Goal: Task Accomplishment & Management: Manage account settings

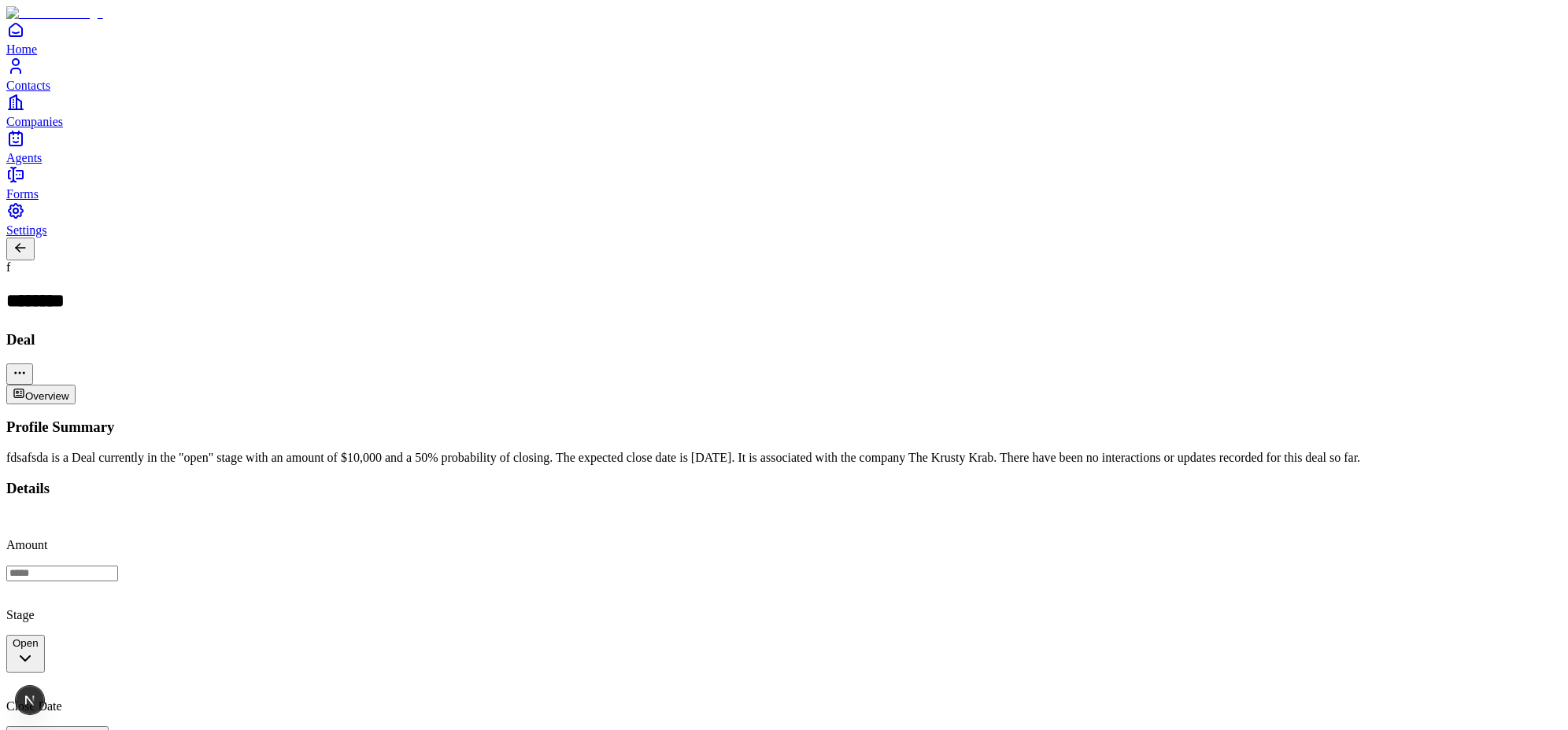
click at [230, 260] on div "f ******** Deal" at bounding box center [784, 322] width 1556 height 124
click at [85, 291] on h2 "********" at bounding box center [46, 303] width 78 height 25
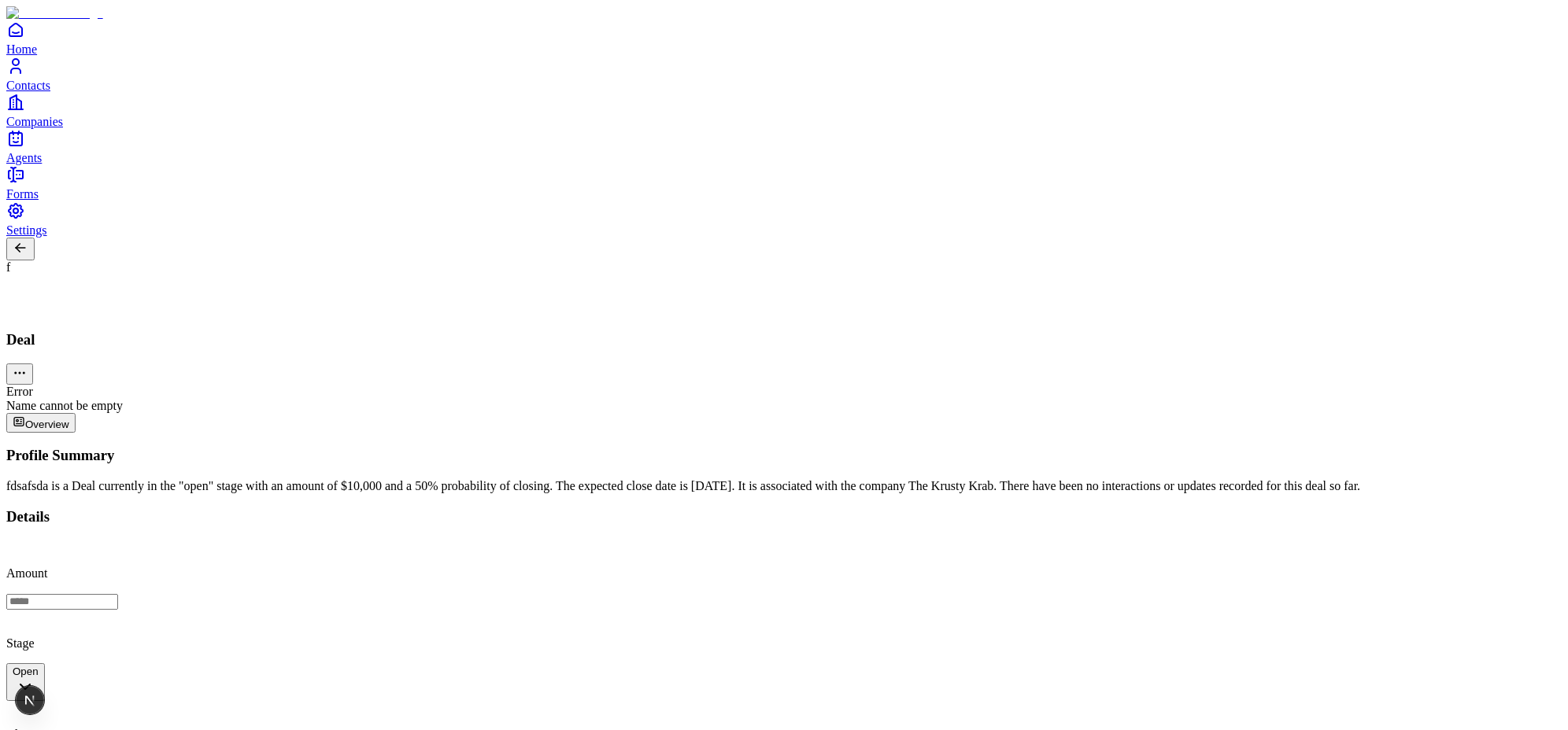
click at [1441, 385] on div "Error" at bounding box center [784, 392] width 1556 height 14
click at [1204, 260] on div "f Deal Error Name cannot be empty" at bounding box center [784, 336] width 1556 height 153
click at [155, 291] on div at bounding box center [784, 303] width 1556 height 25
click at [19, 291] on h2 at bounding box center [13, 303] width 13 height 25
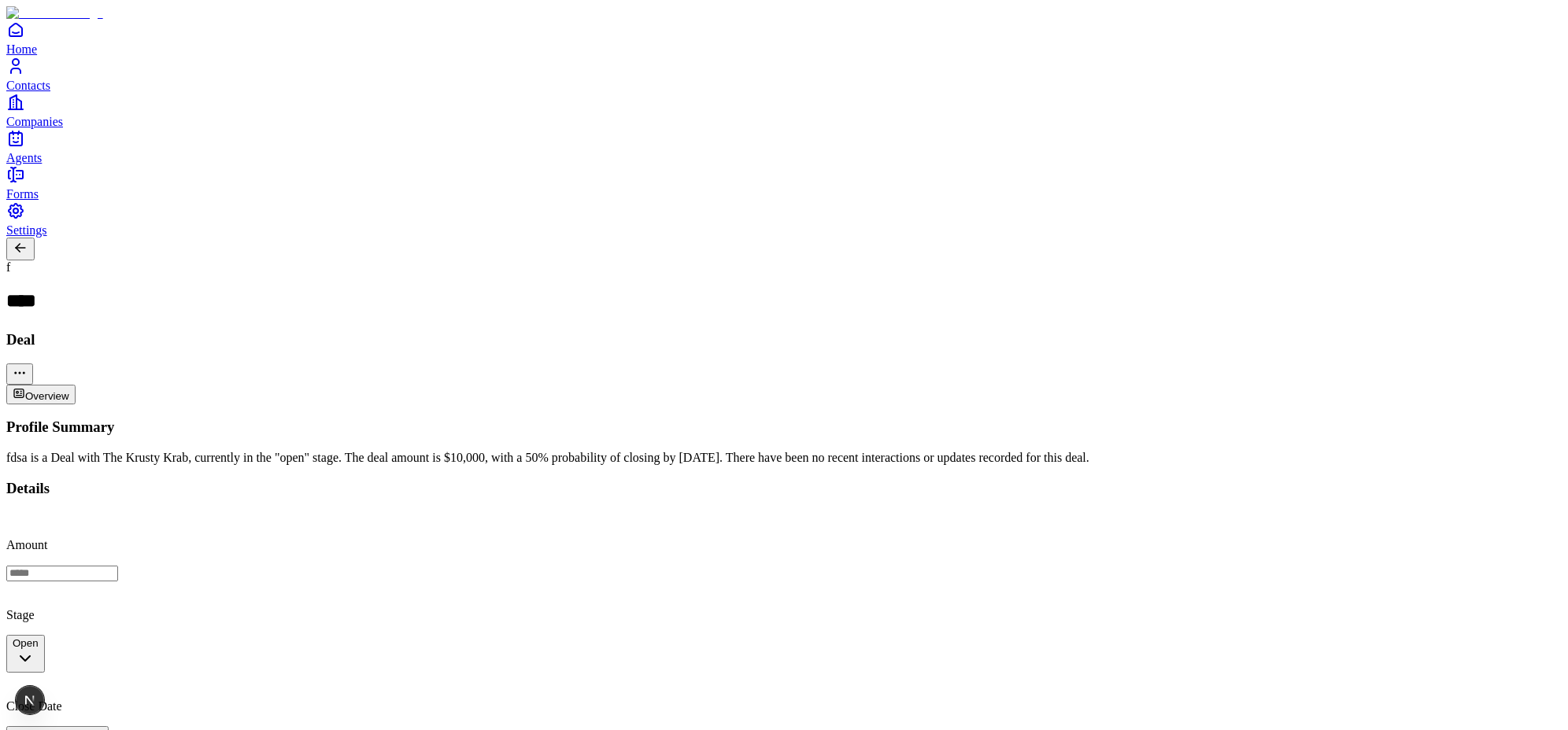
click at [46, 291] on h2 "****" at bounding box center [26, 303] width 39 height 25
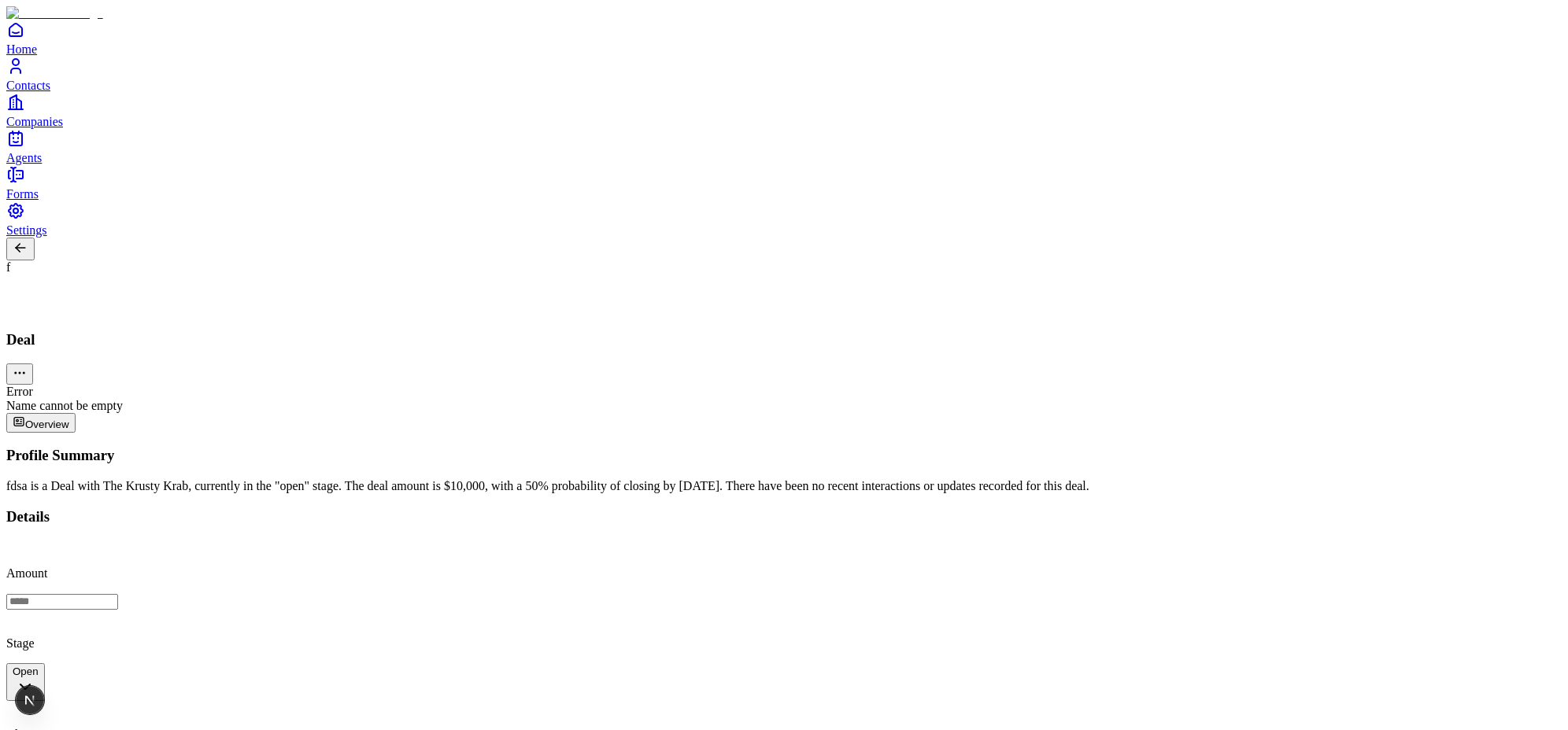
click at [1493, 413] on div "Name cannot be empty" at bounding box center [784, 406] width 1556 height 14
click at [129, 260] on div "f Deal" at bounding box center [784, 304] width 1556 height 88
click at [19, 291] on h2 at bounding box center [13, 303] width 13 height 25
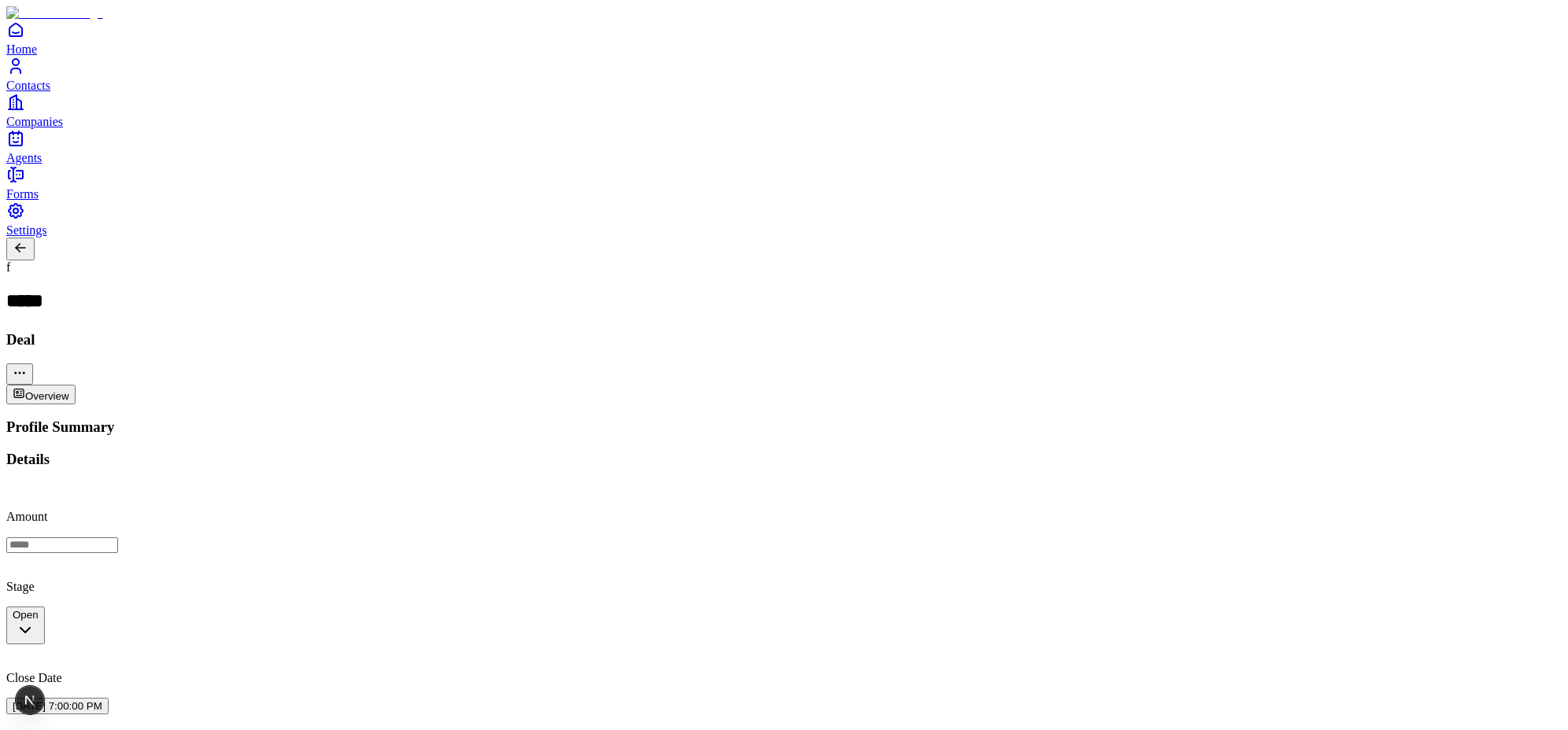
click at [52, 291] on h2 "*****" at bounding box center [29, 303] width 46 height 25
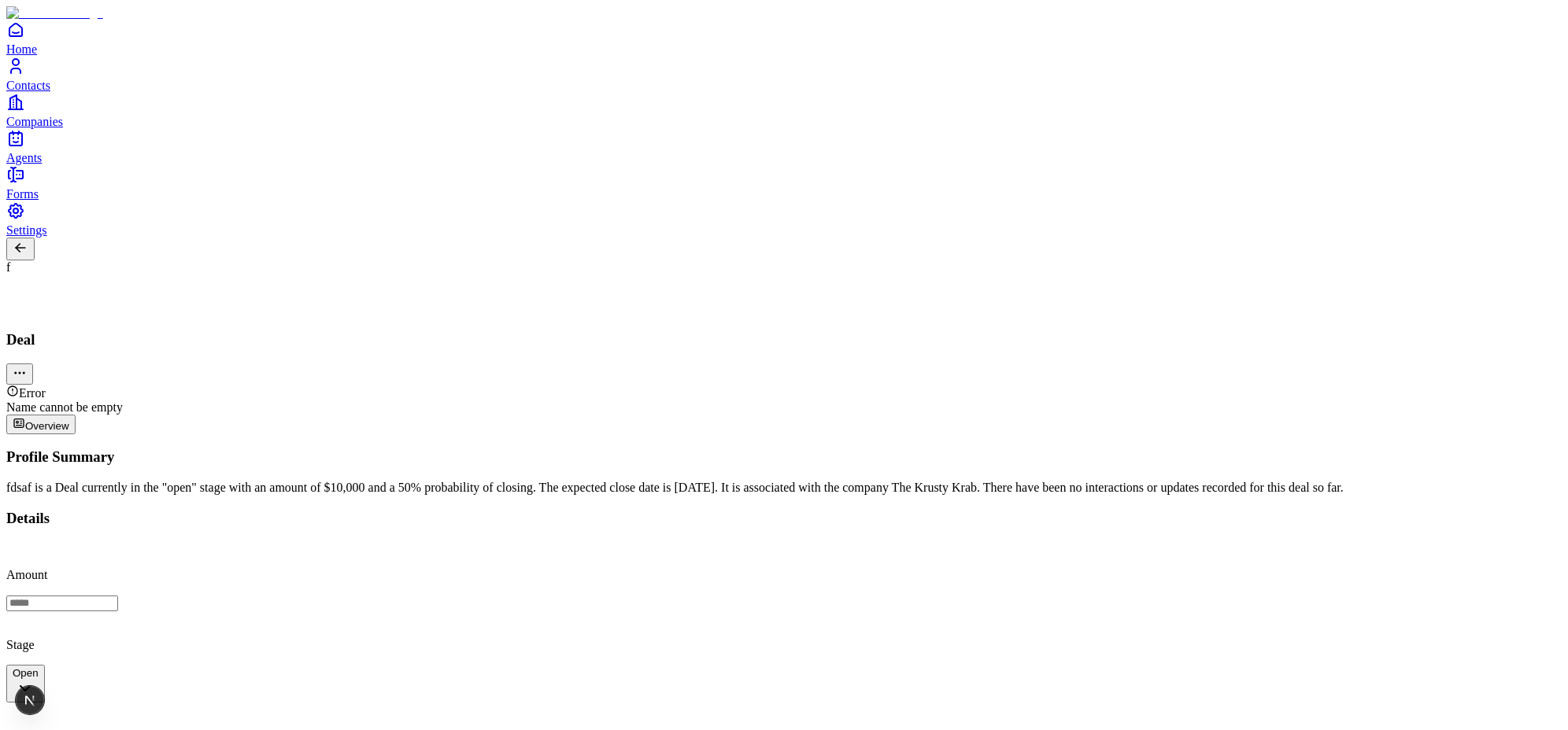
click at [863, 498] on div "Profile Summary fdsaf is a Deal currently in the "open" stage with an amount of…" at bounding box center [784, 735] width 1556 height 573
click at [1509, 400] on div "Error" at bounding box center [784, 393] width 1556 height 16
click at [1007, 545] on div "Profile Summary fdsaf is a Deal currently in the "open" stage with an amount of…" at bounding box center [784, 735] width 1556 height 573
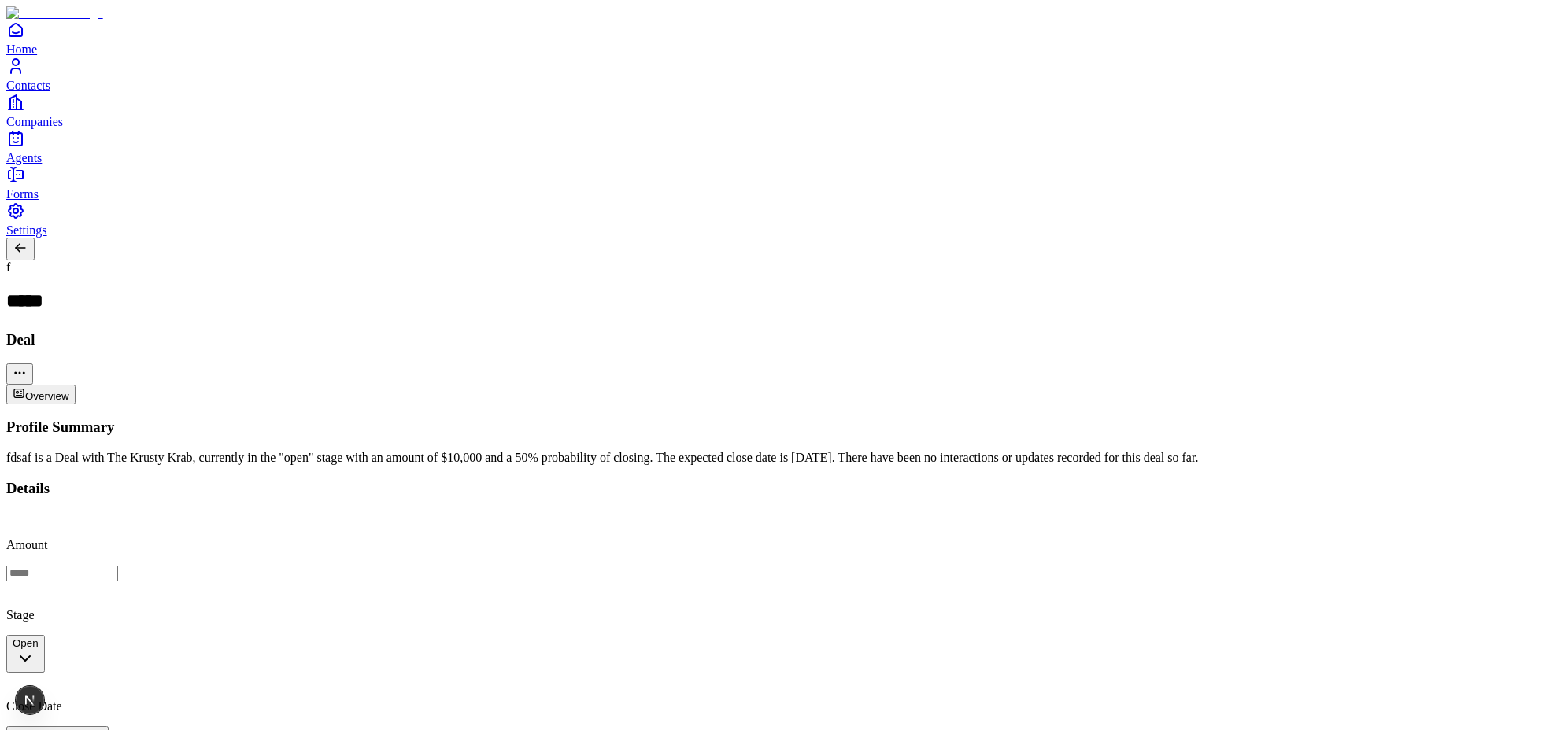
click at [50, 92] on span "Contacts" at bounding box center [28, 85] width 44 height 14
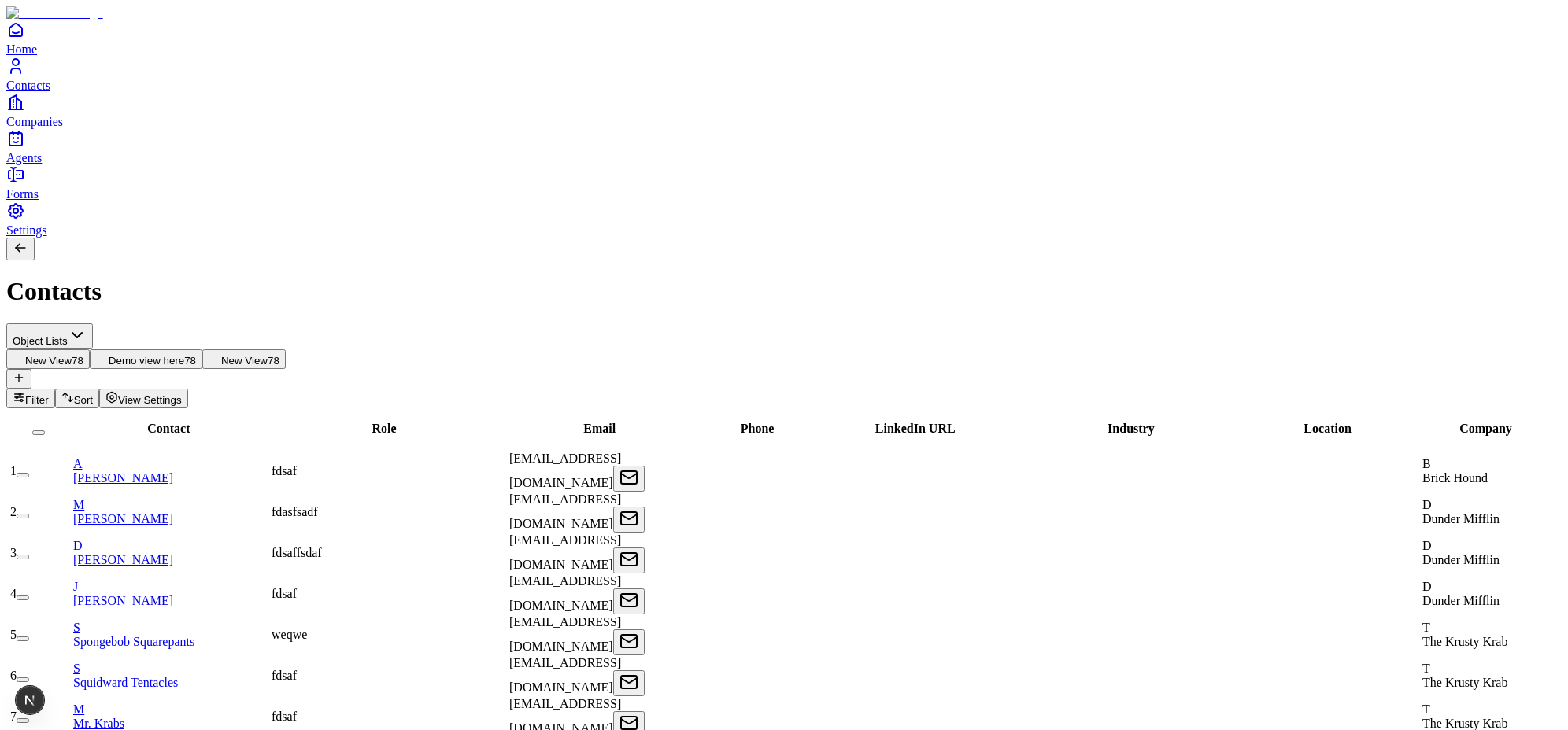
drag, startPoint x: 401, startPoint y: 103, endPoint x: 259, endPoint y: 104, distance: 142.0
click at [259, 349] on div "New View 78 Demo view here 78 New View 78" at bounding box center [784, 359] width 1556 height 20
click at [267, 355] on span "New View" at bounding box center [244, 360] width 46 height 12
click at [182, 395] on span "View Settings" at bounding box center [150, 400] width 64 height 12
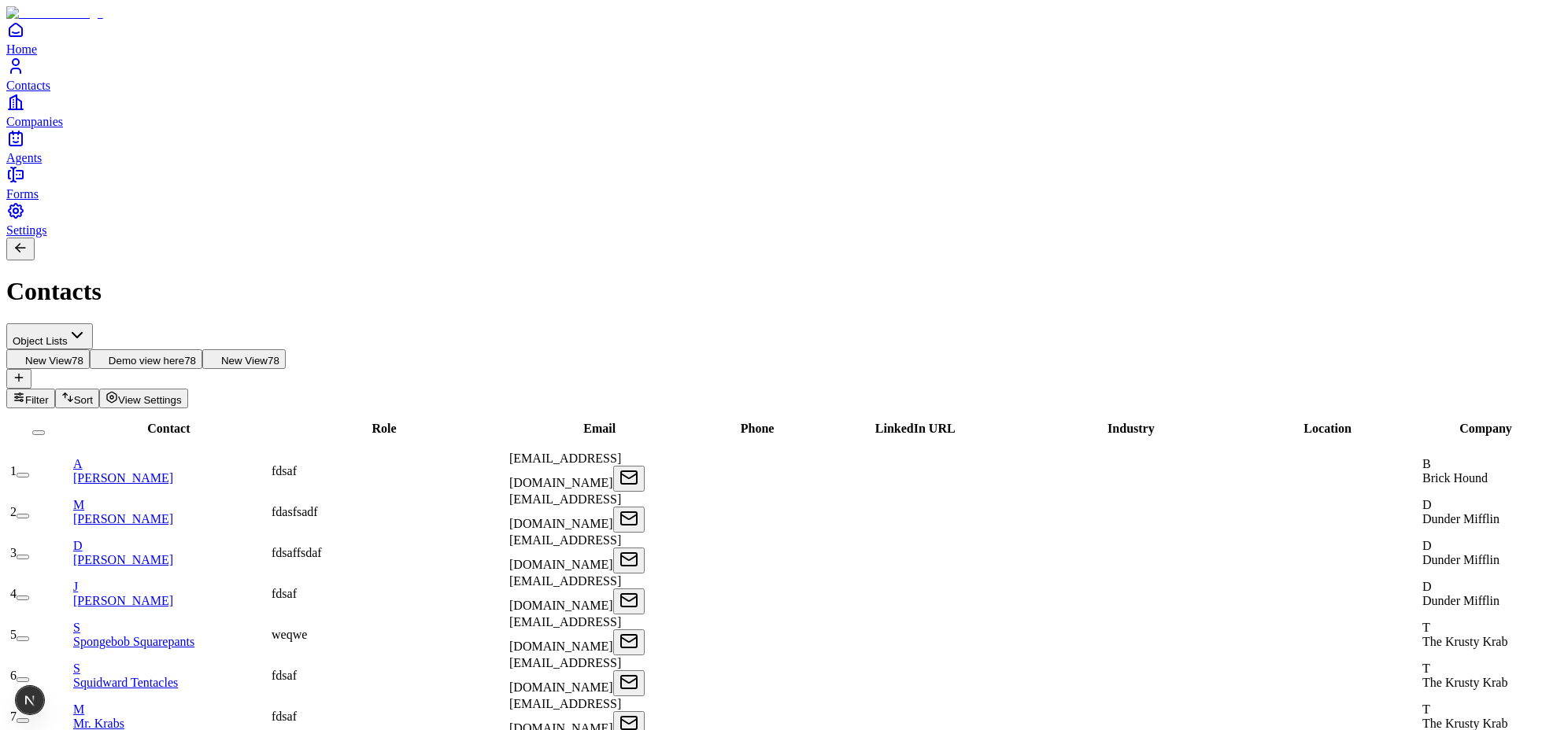
click at [25, 112] on icon "Companies" at bounding box center [16, 102] width 19 height 19
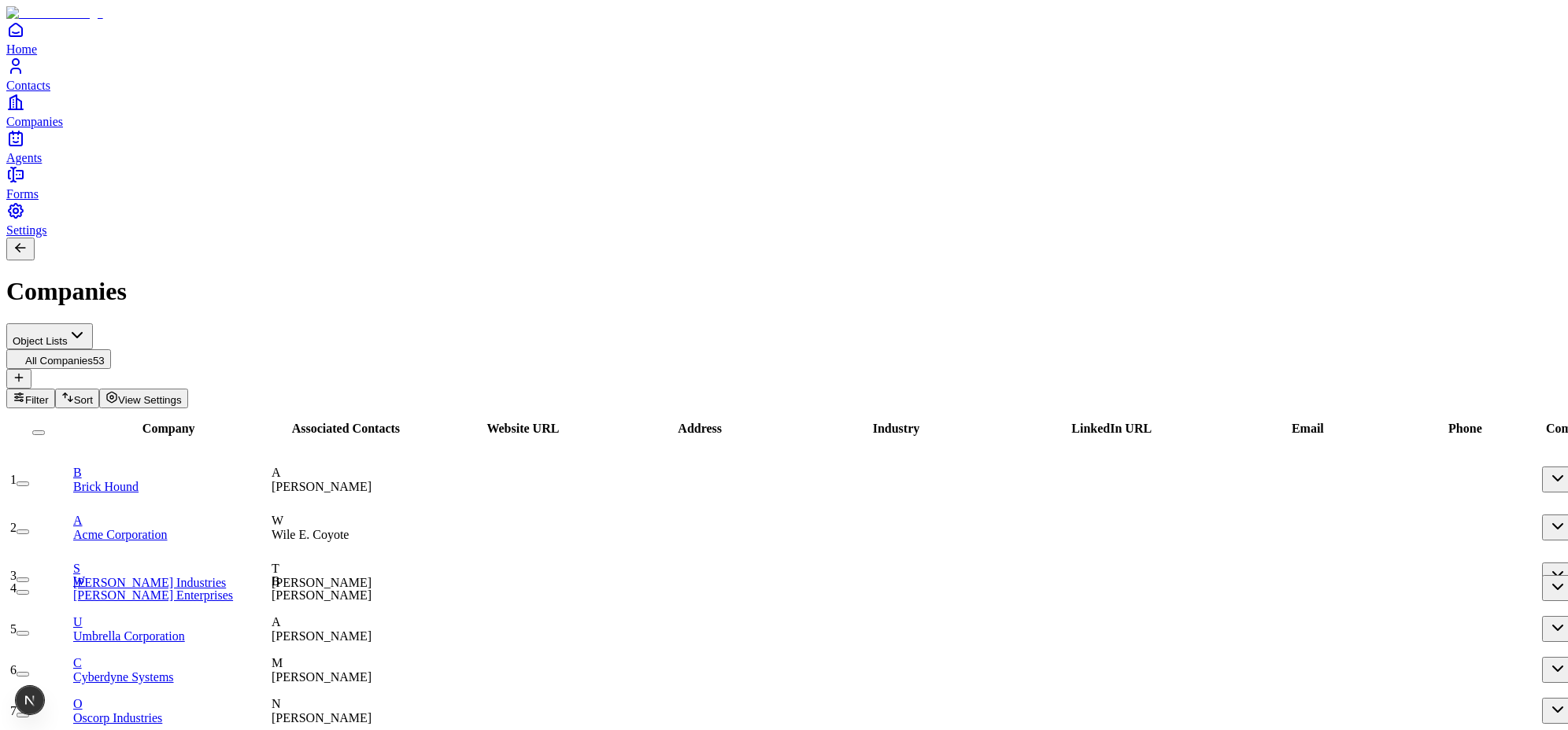
click at [31, 369] on button at bounding box center [18, 379] width 25 height 20
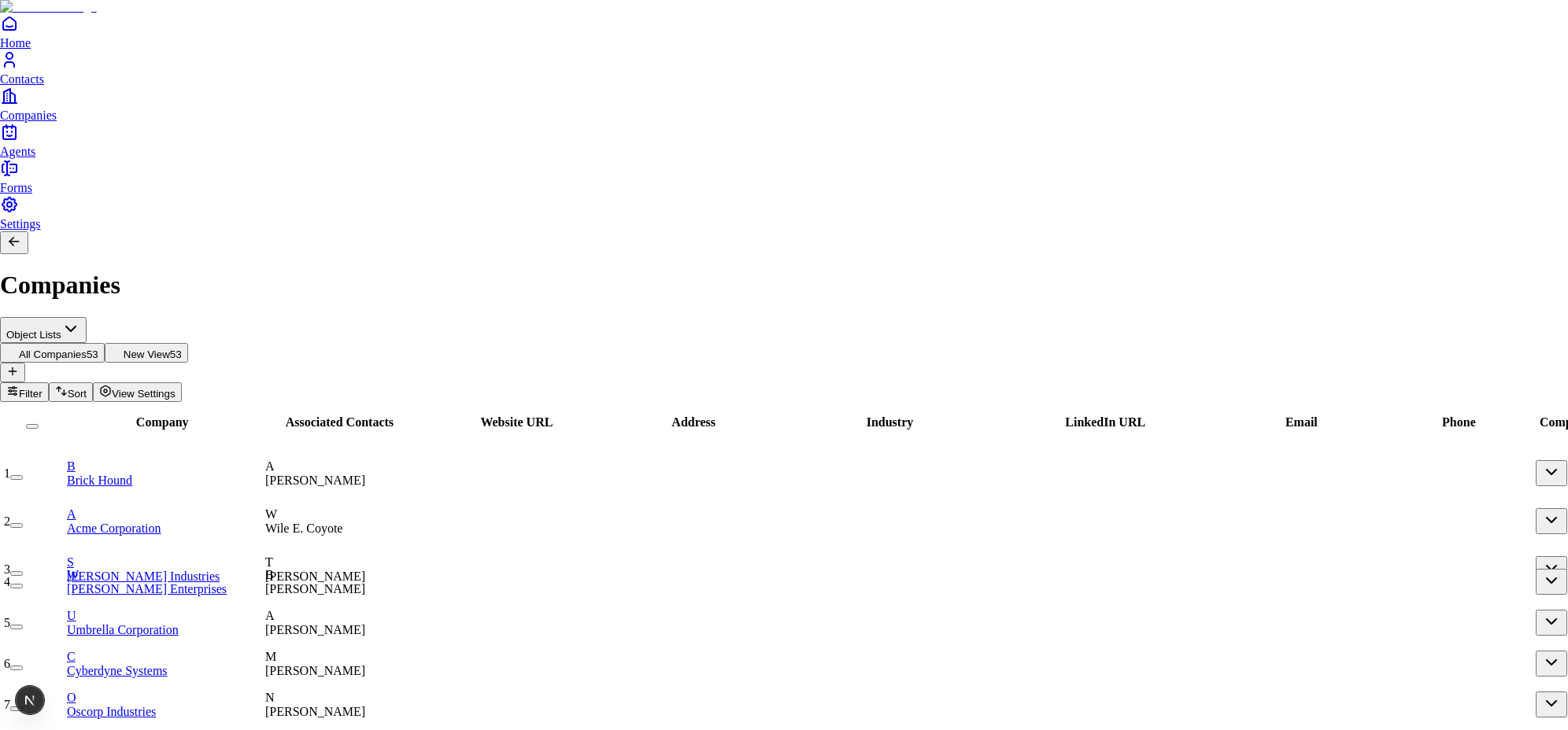
type input "*"
type input "********"
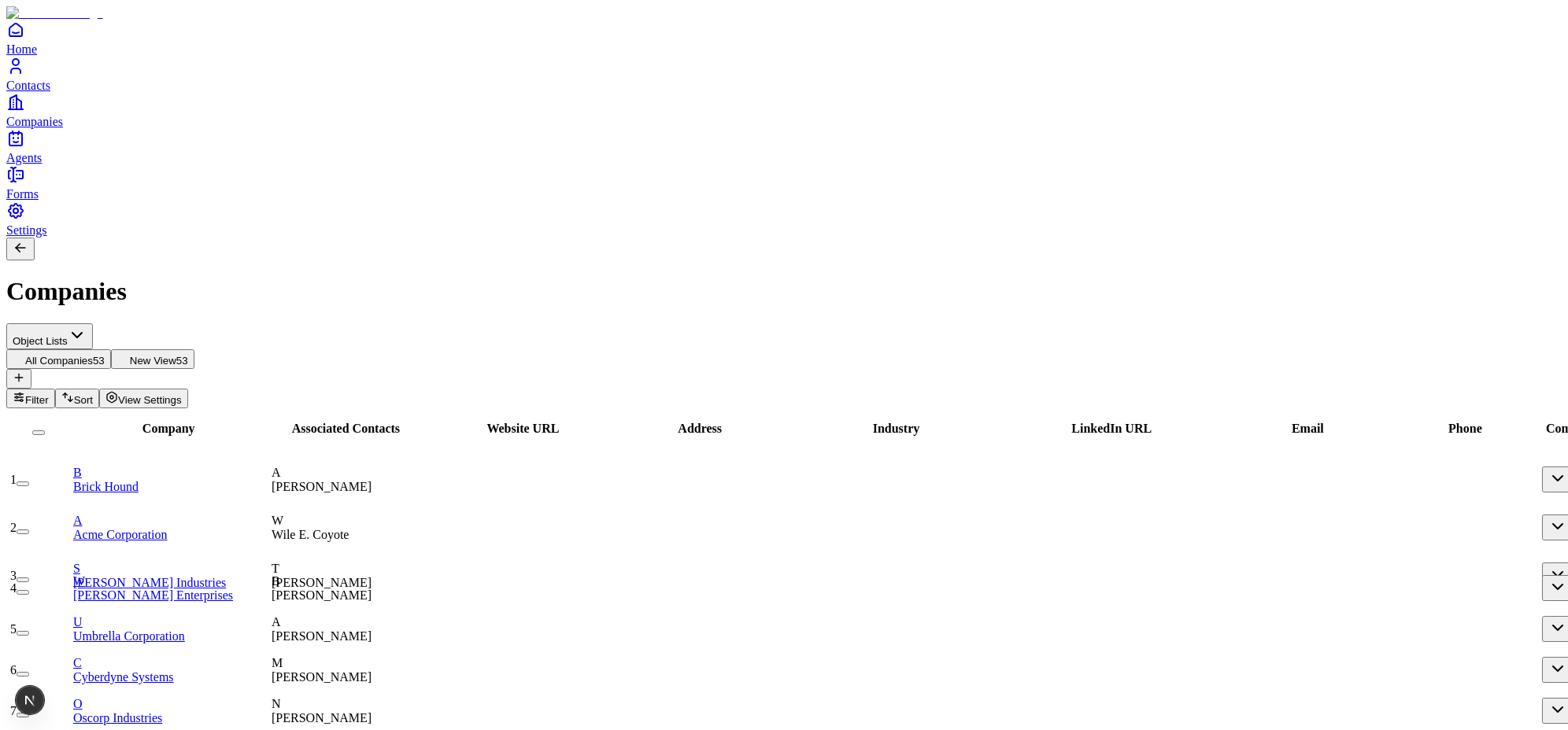
click at [182, 395] on span "View Settings" at bounding box center [150, 400] width 64 height 12
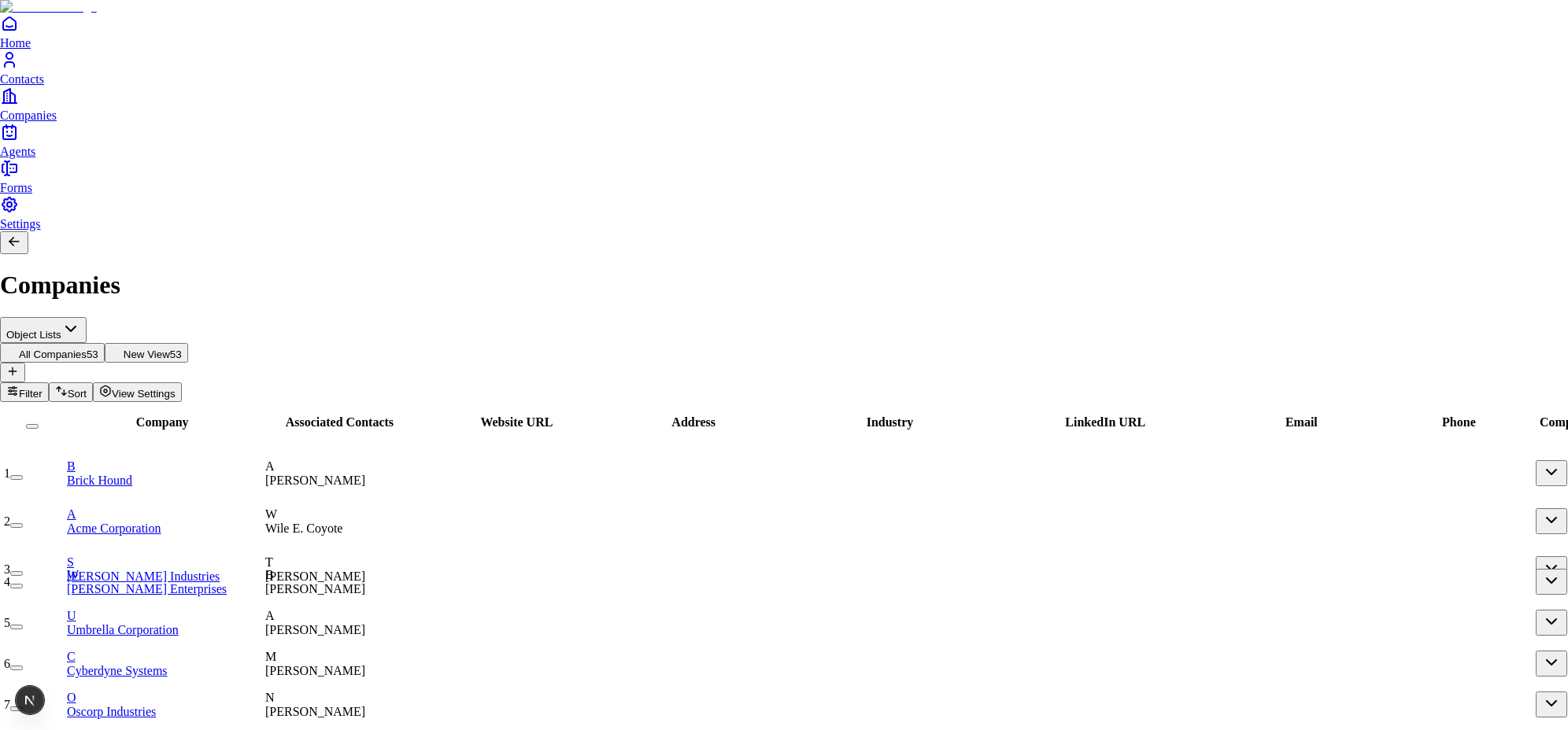
type input "**********"
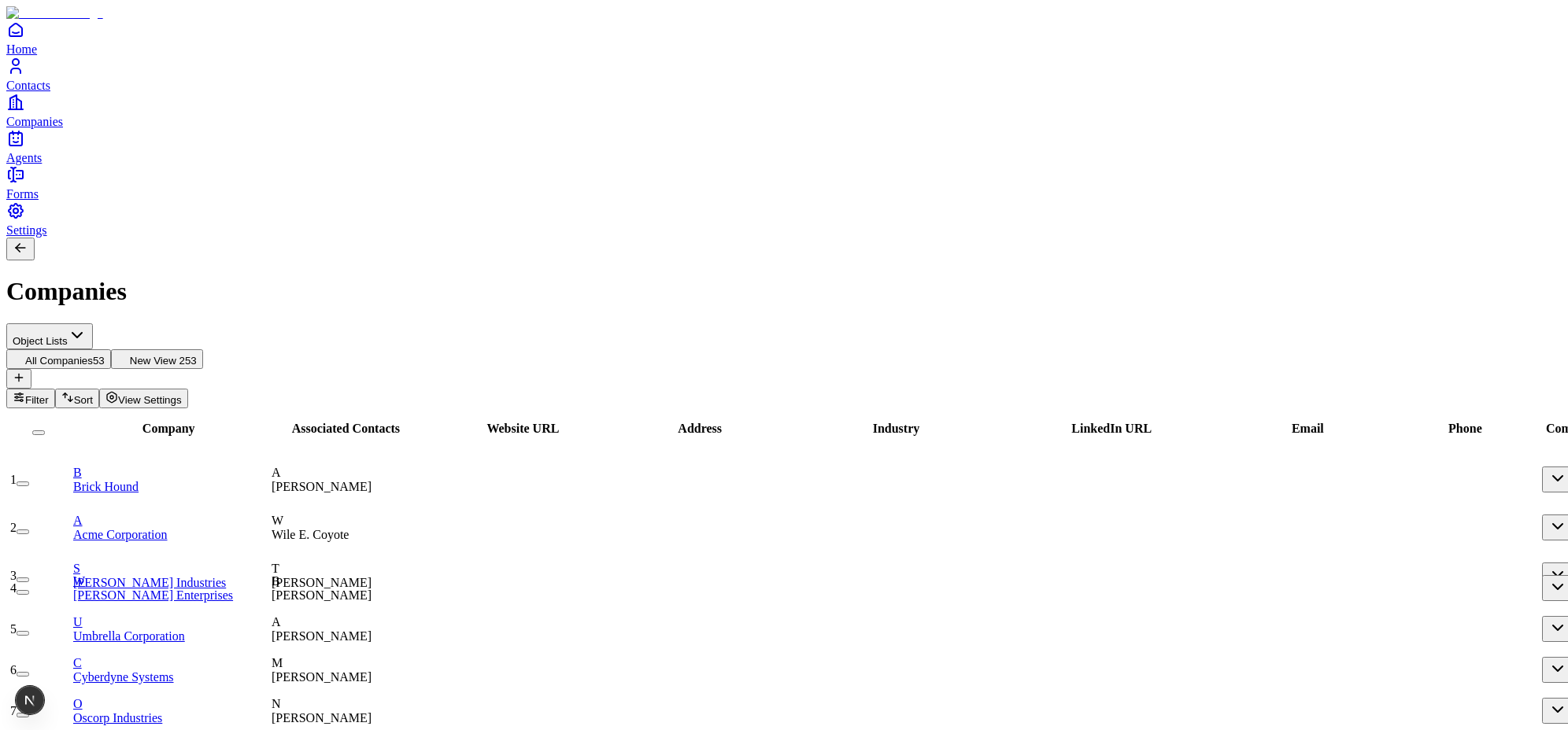
click at [182, 395] on span "View Settings" at bounding box center [150, 400] width 64 height 12
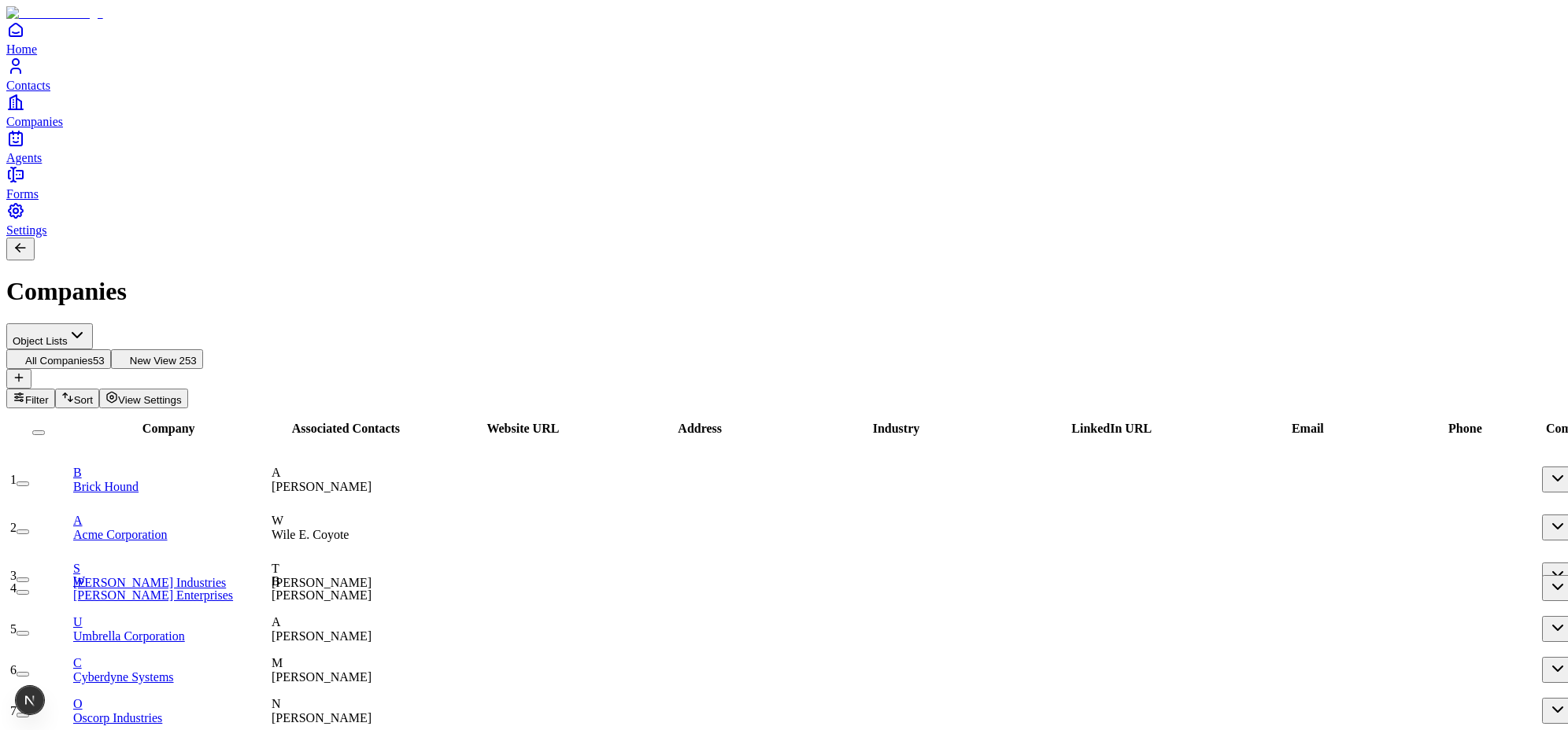
click at [25, 371] on icon at bounding box center [19, 378] width 13 height 13
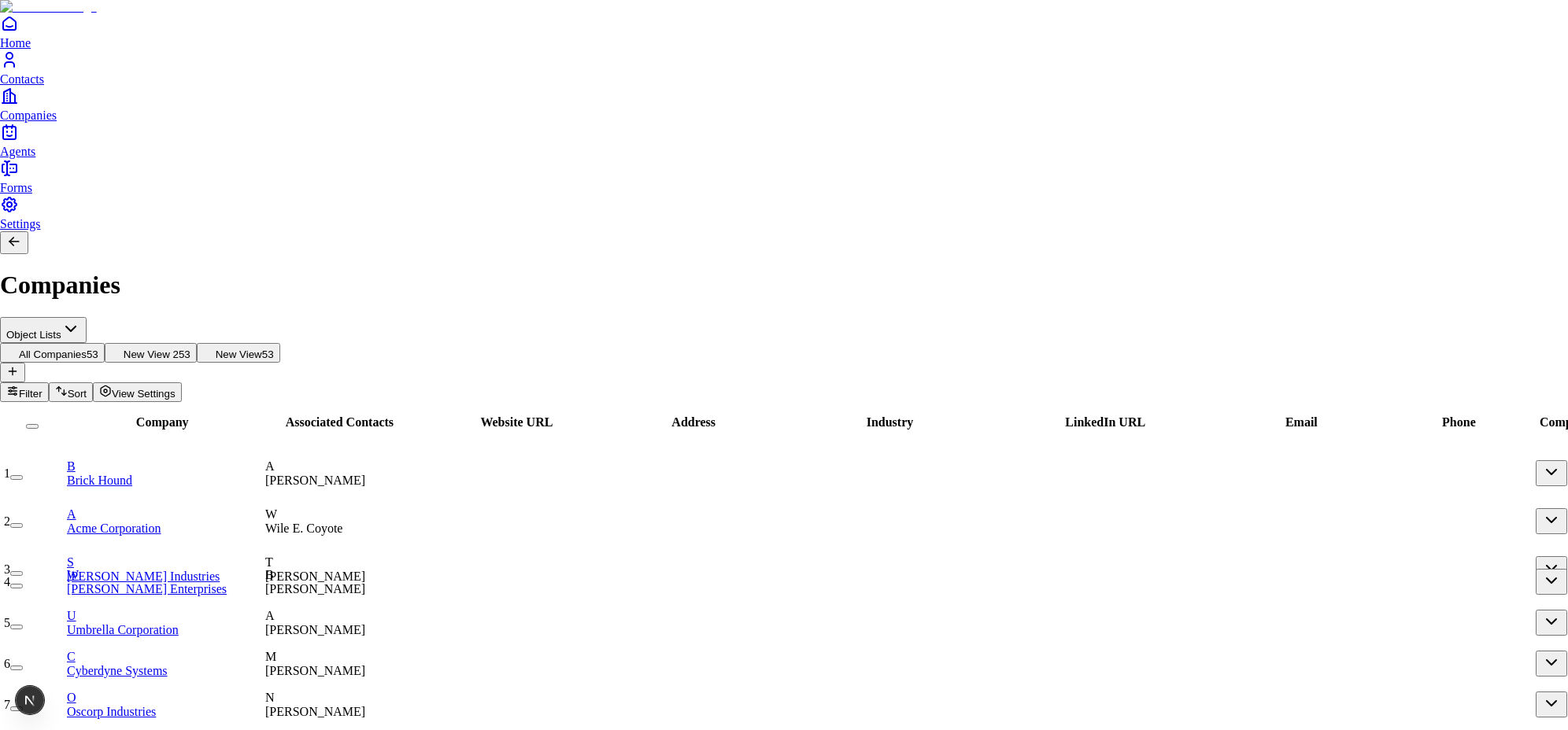
type input "**********"
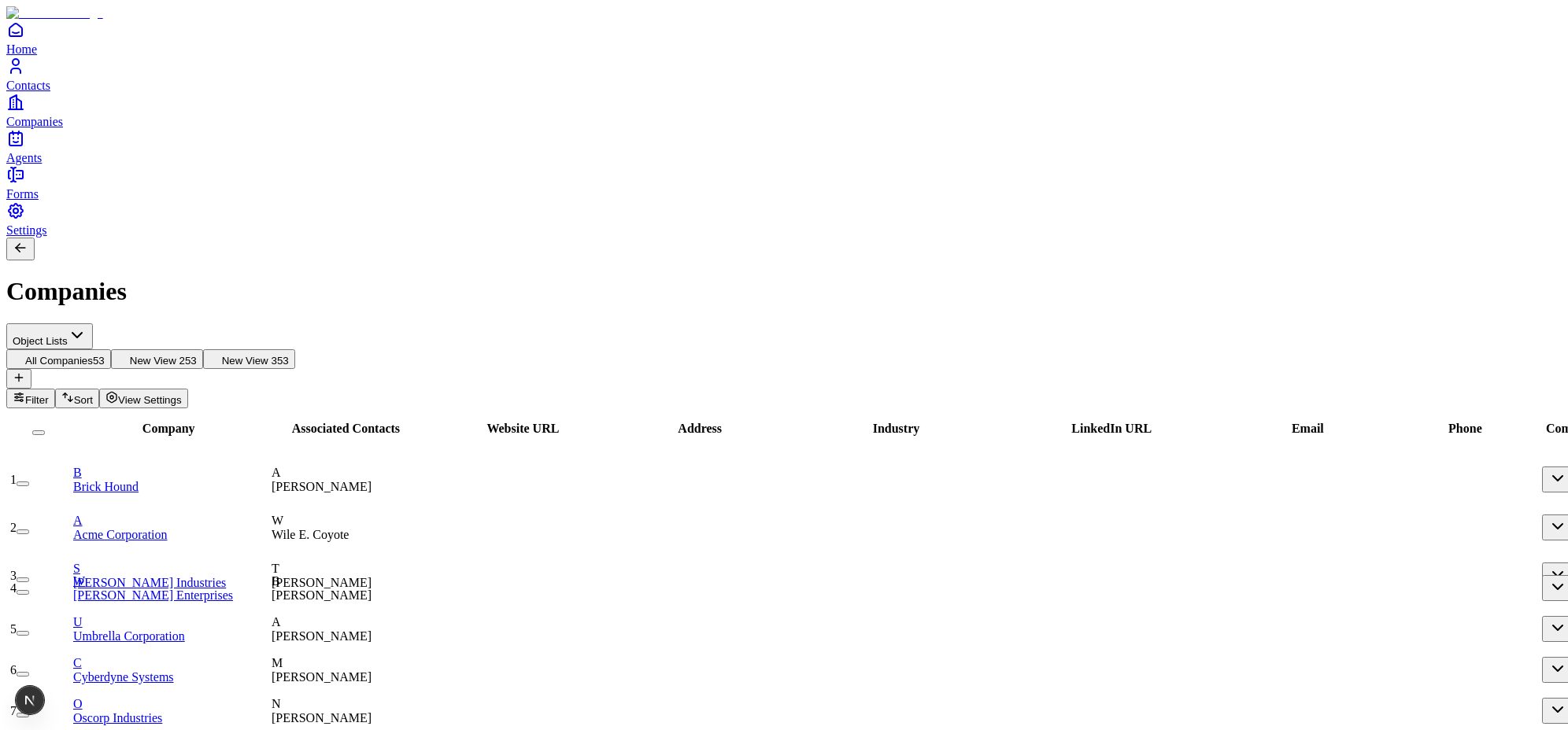
click at [277, 355] on span "New View 3" at bounding box center [249, 360] width 55 height 12
click at [1488, 389] on div "Filter Sort View Settings" at bounding box center [784, 399] width 1556 height 20
click at [182, 395] on span "View Settings" at bounding box center [150, 400] width 64 height 12
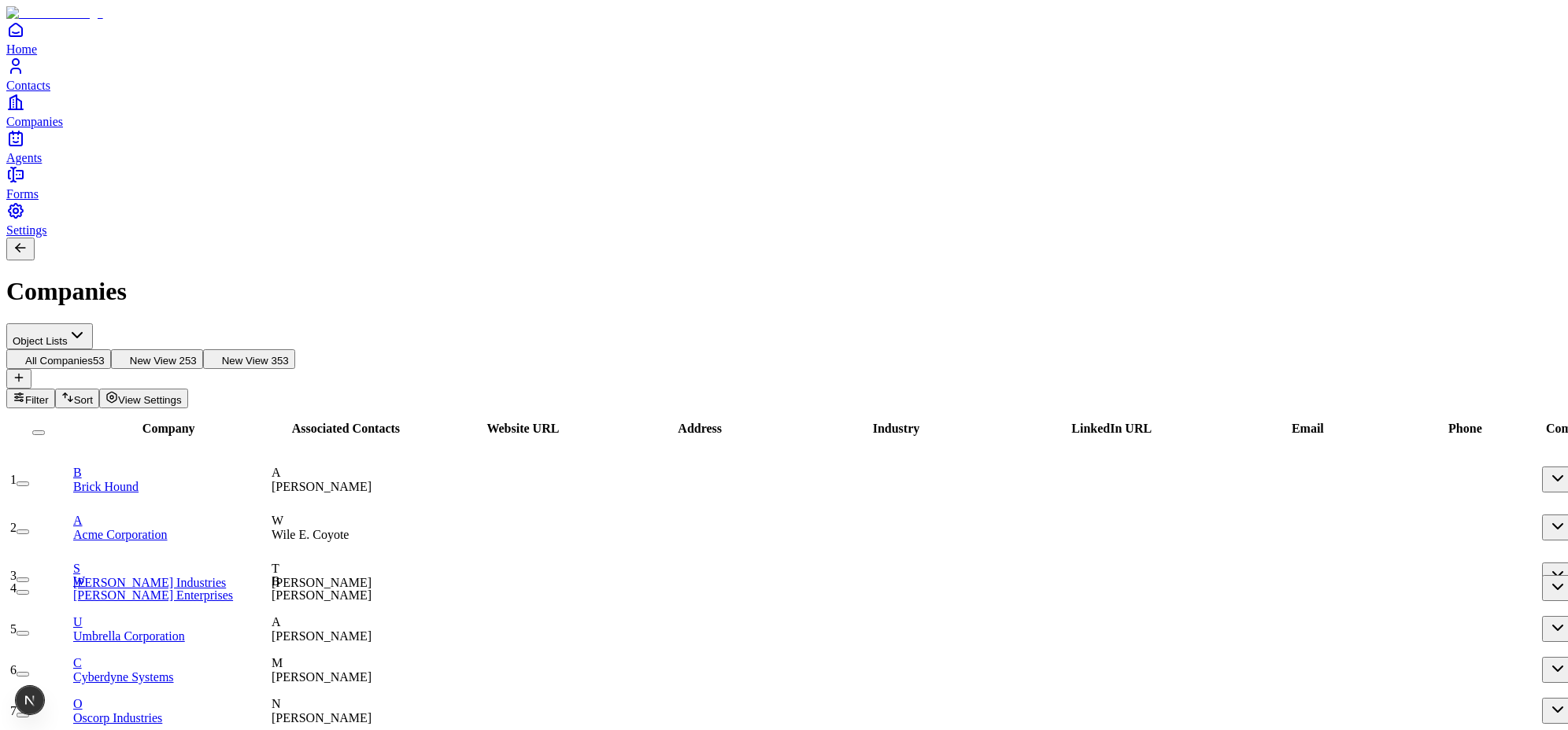
click at [93, 355] on span "All Companies" at bounding box center [58, 360] width 68 height 12
click at [203, 349] on button "New View 2 53" at bounding box center [157, 359] width 92 height 20
click at [182, 395] on span "View Settings" at bounding box center [150, 400] width 64 height 12
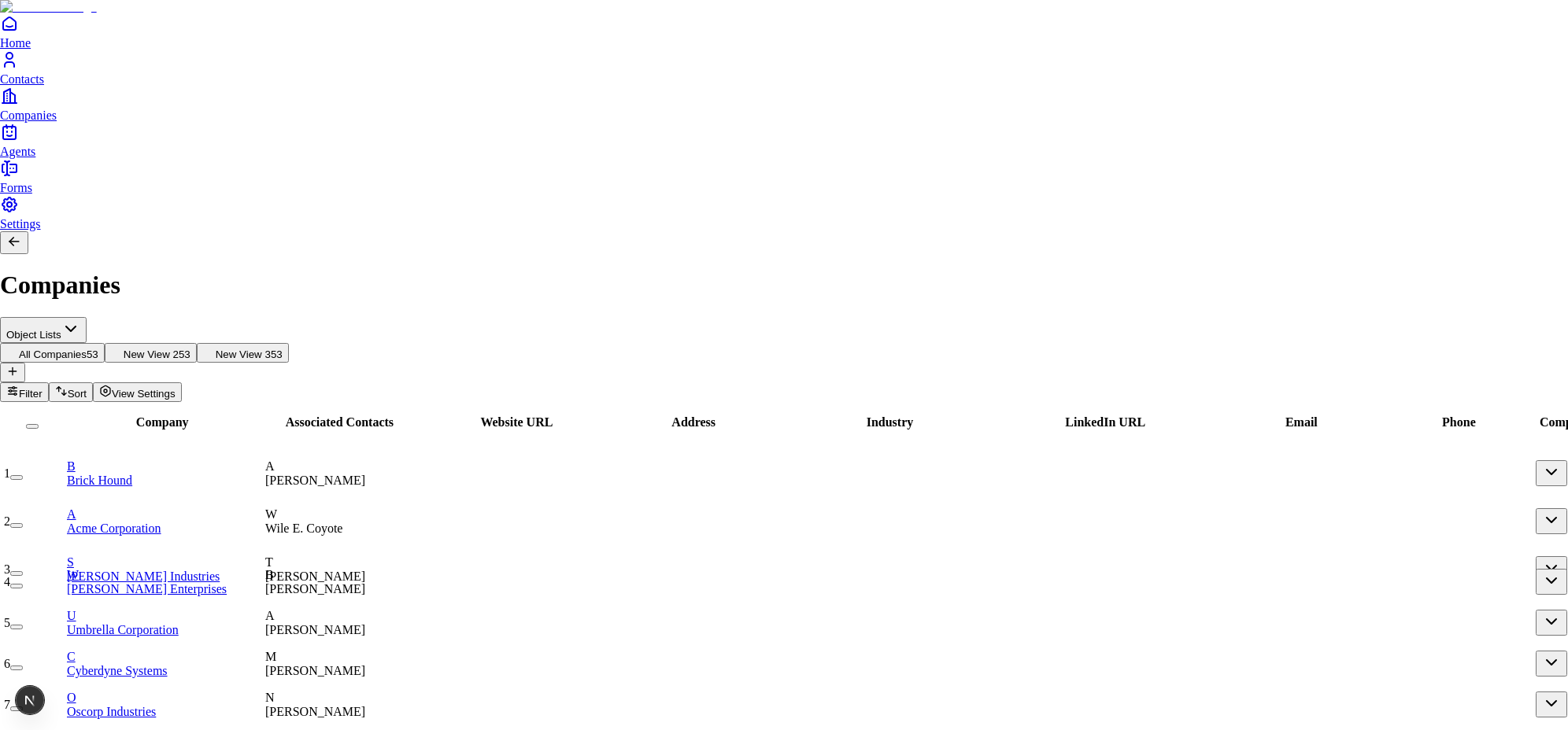
type input "*********"
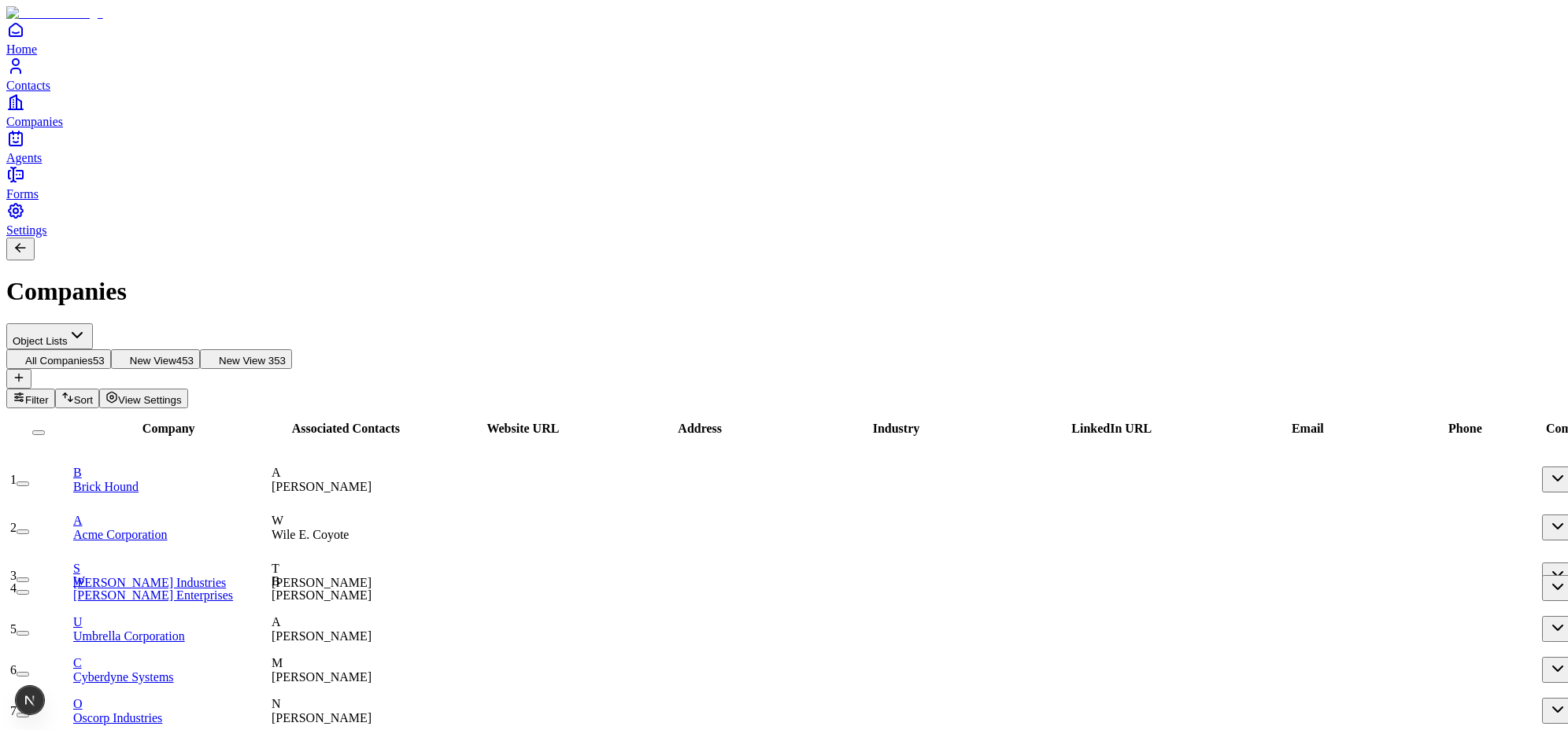
click at [182, 395] on span "View Settings" at bounding box center [150, 400] width 64 height 12
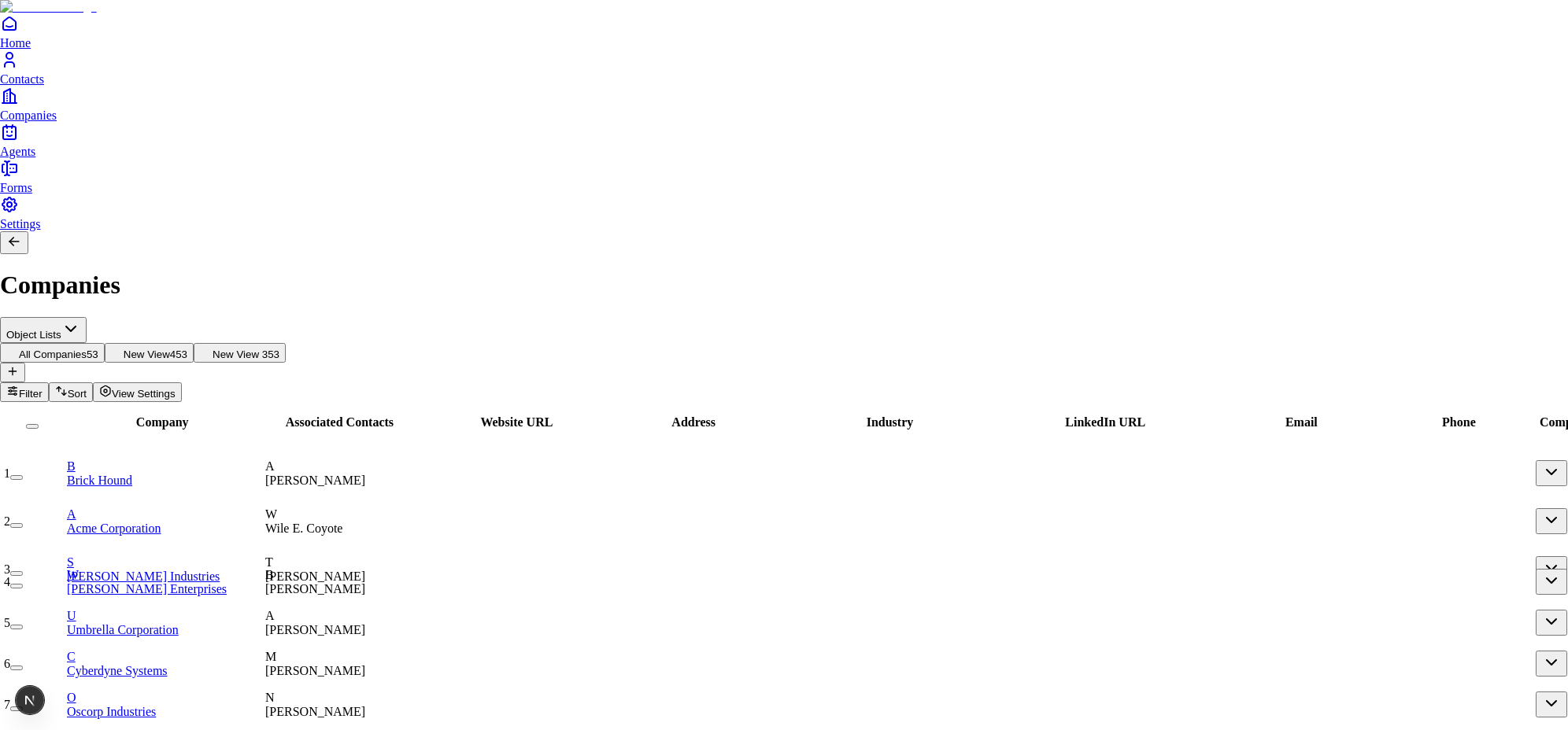
type input "**********"
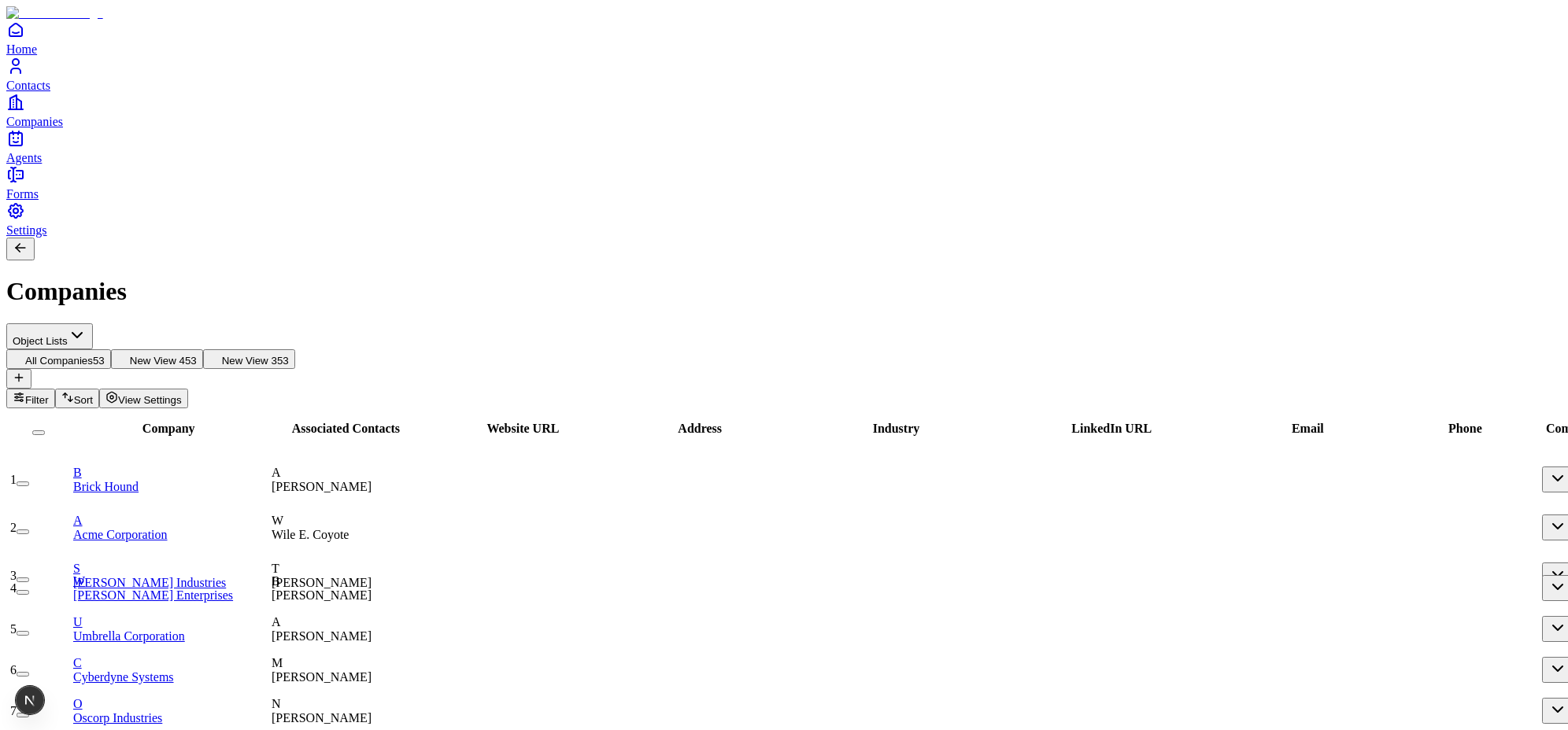
click at [31, 369] on button at bounding box center [18, 379] width 25 height 20
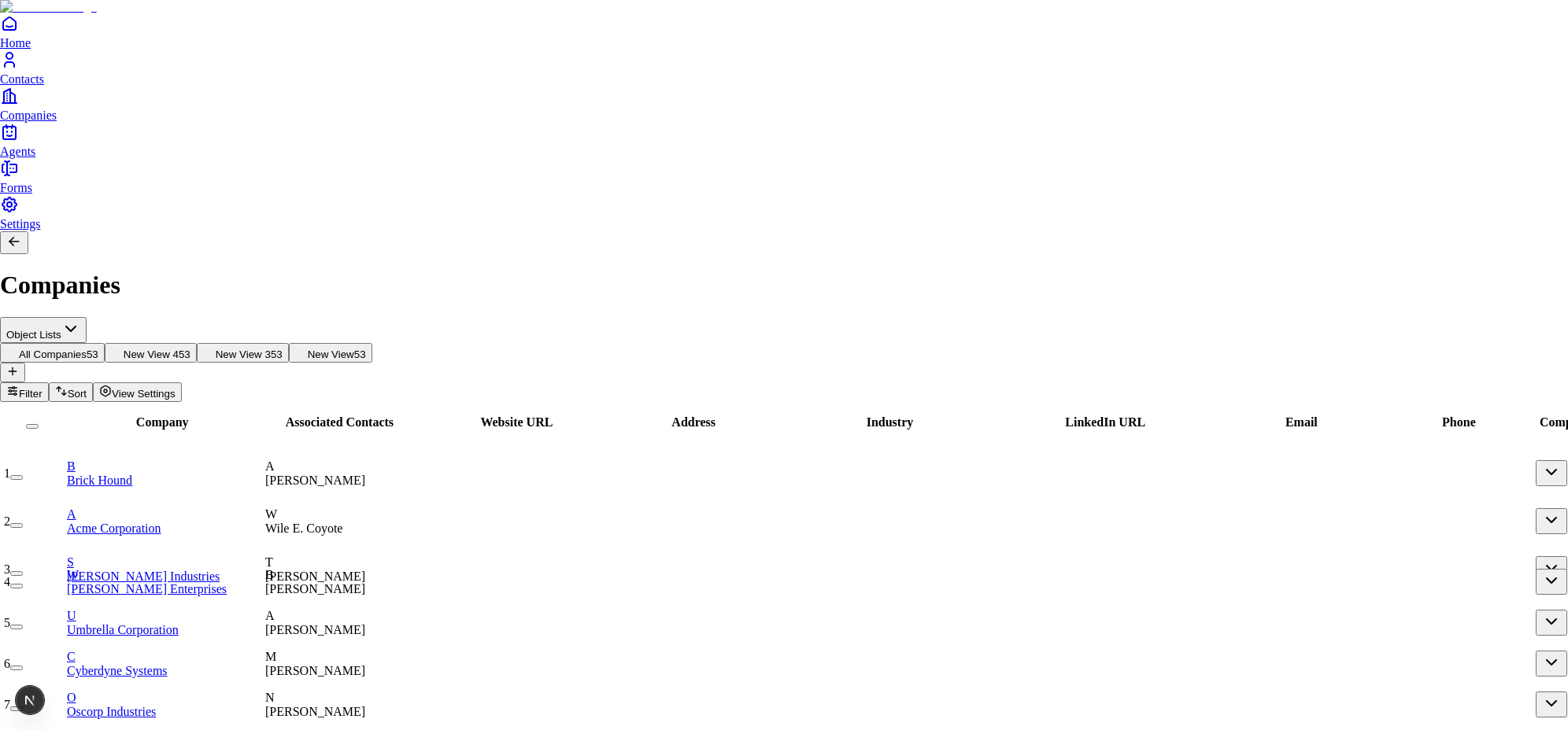
type input "**********"
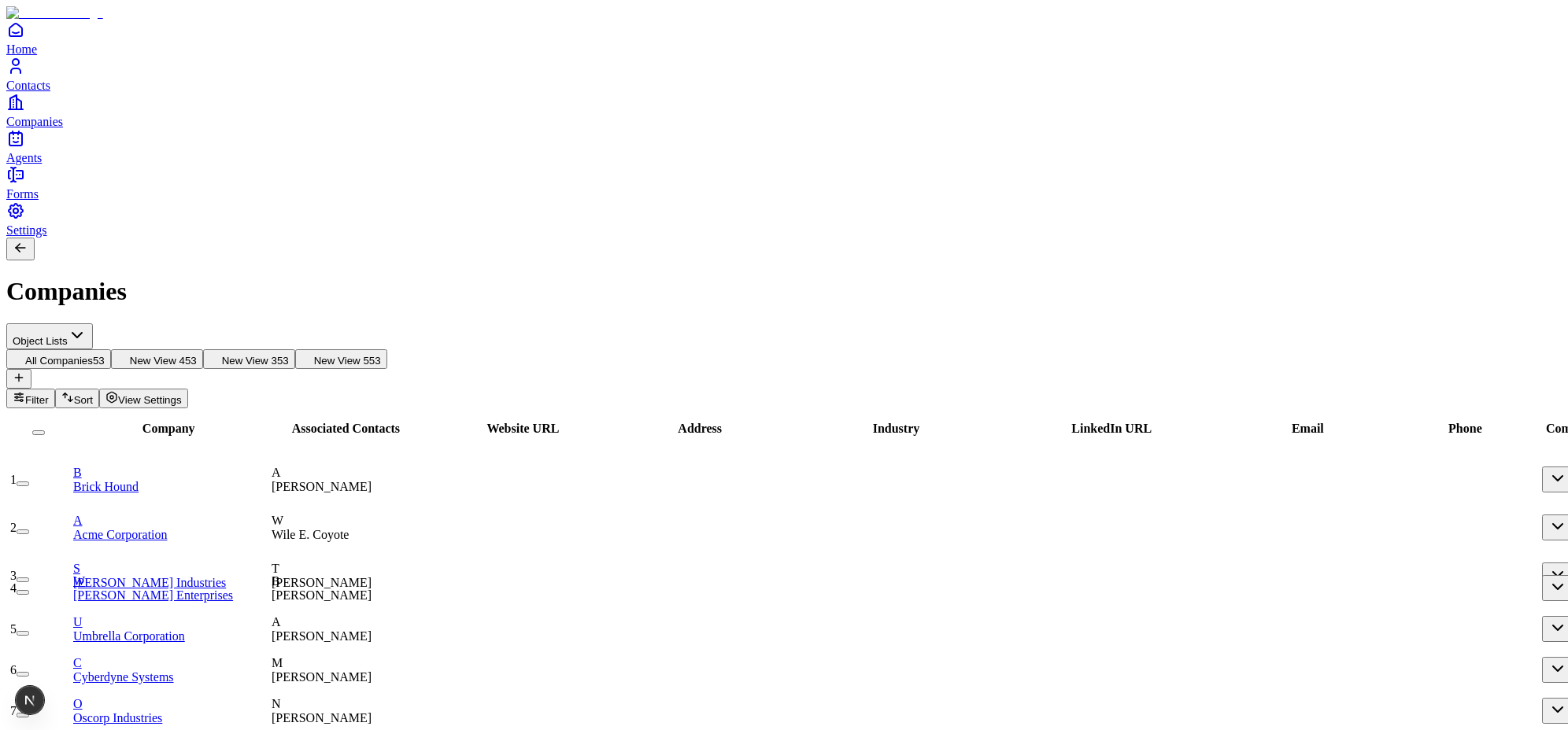
click at [25, 371] on icon at bounding box center [19, 378] width 13 height 13
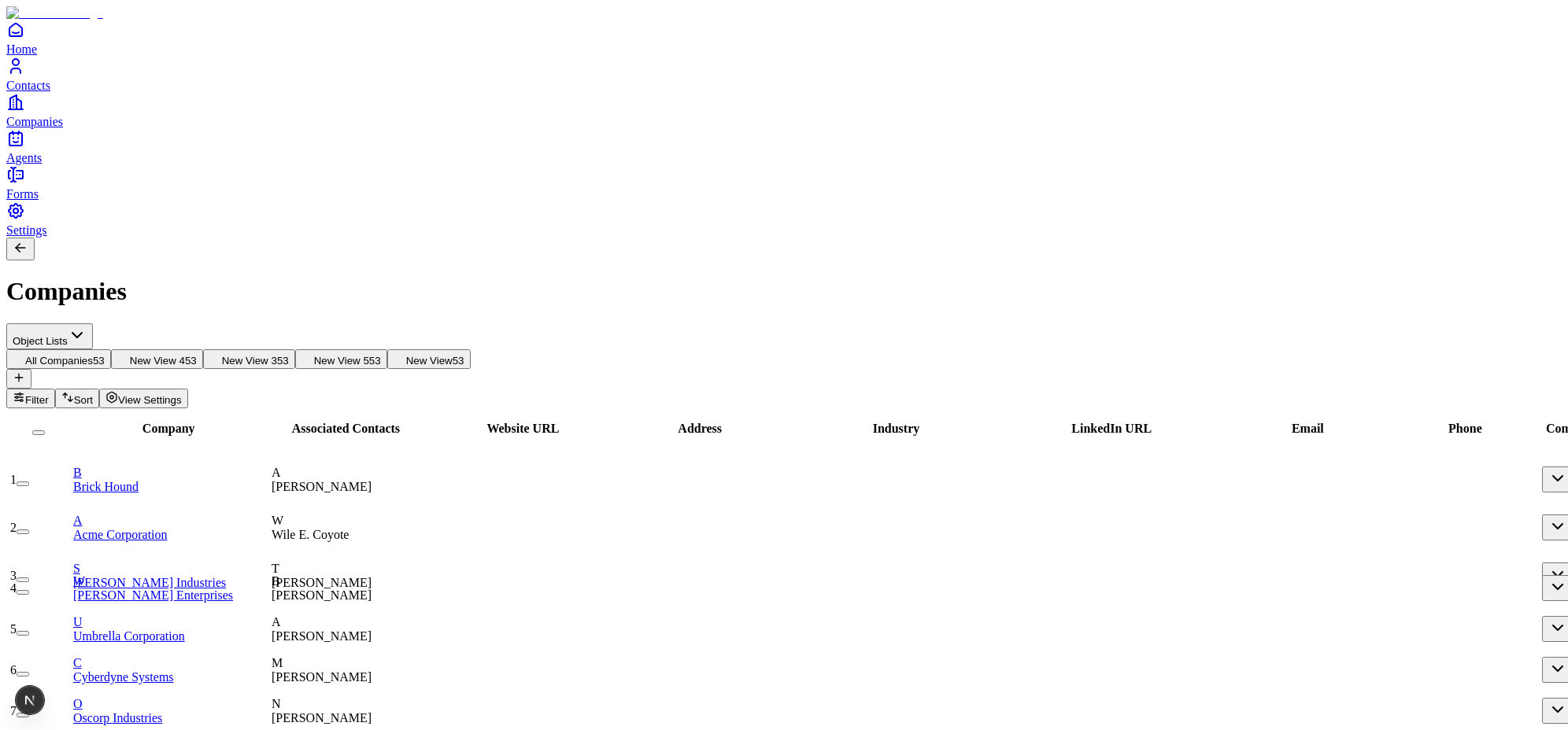
click at [182, 395] on span "View Settings" at bounding box center [150, 400] width 64 height 12
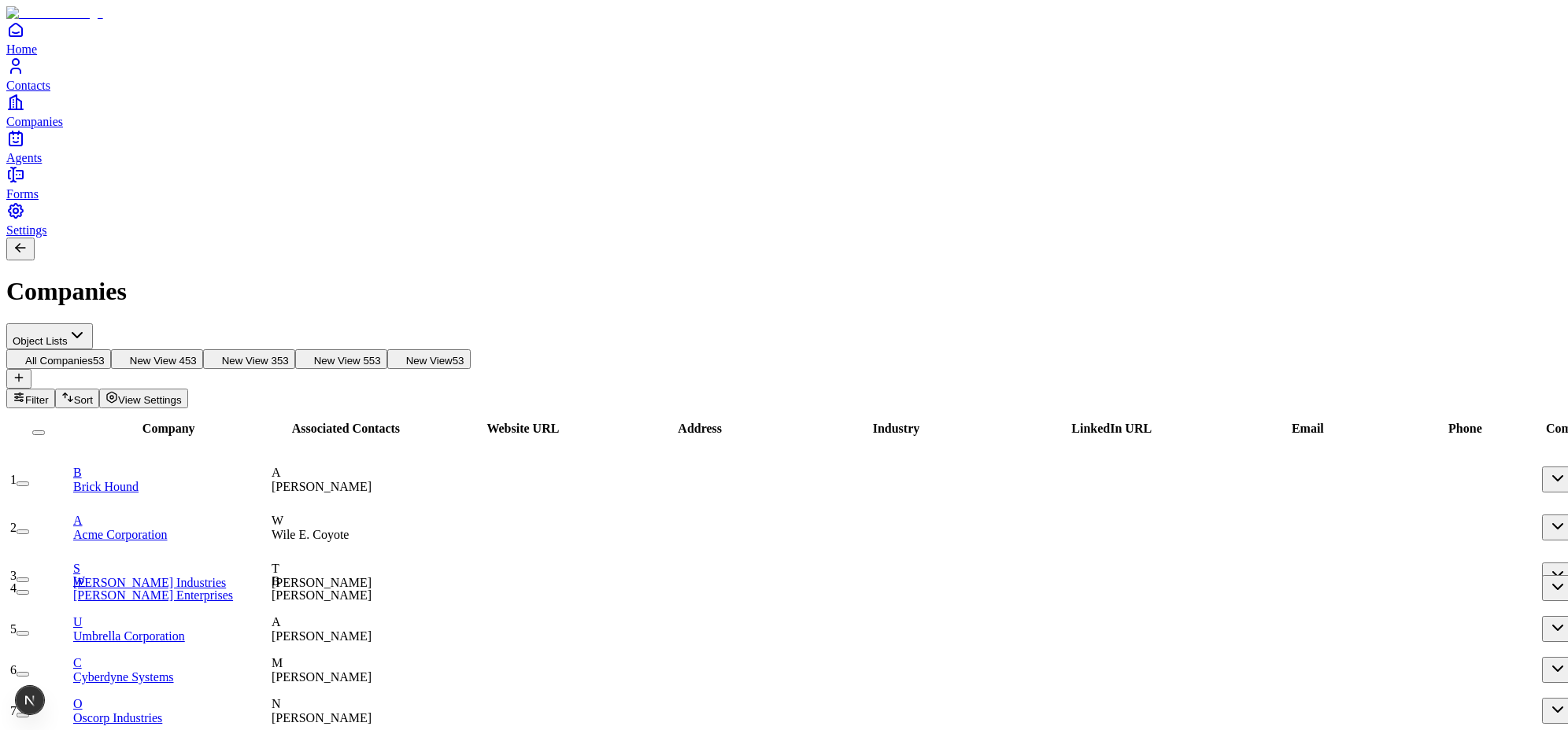
click at [93, 355] on span "All Companies" at bounding box center [58, 360] width 68 height 12
click at [182, 395] on span "View Settings" at bounding box center [150, 400] width 64 height 12
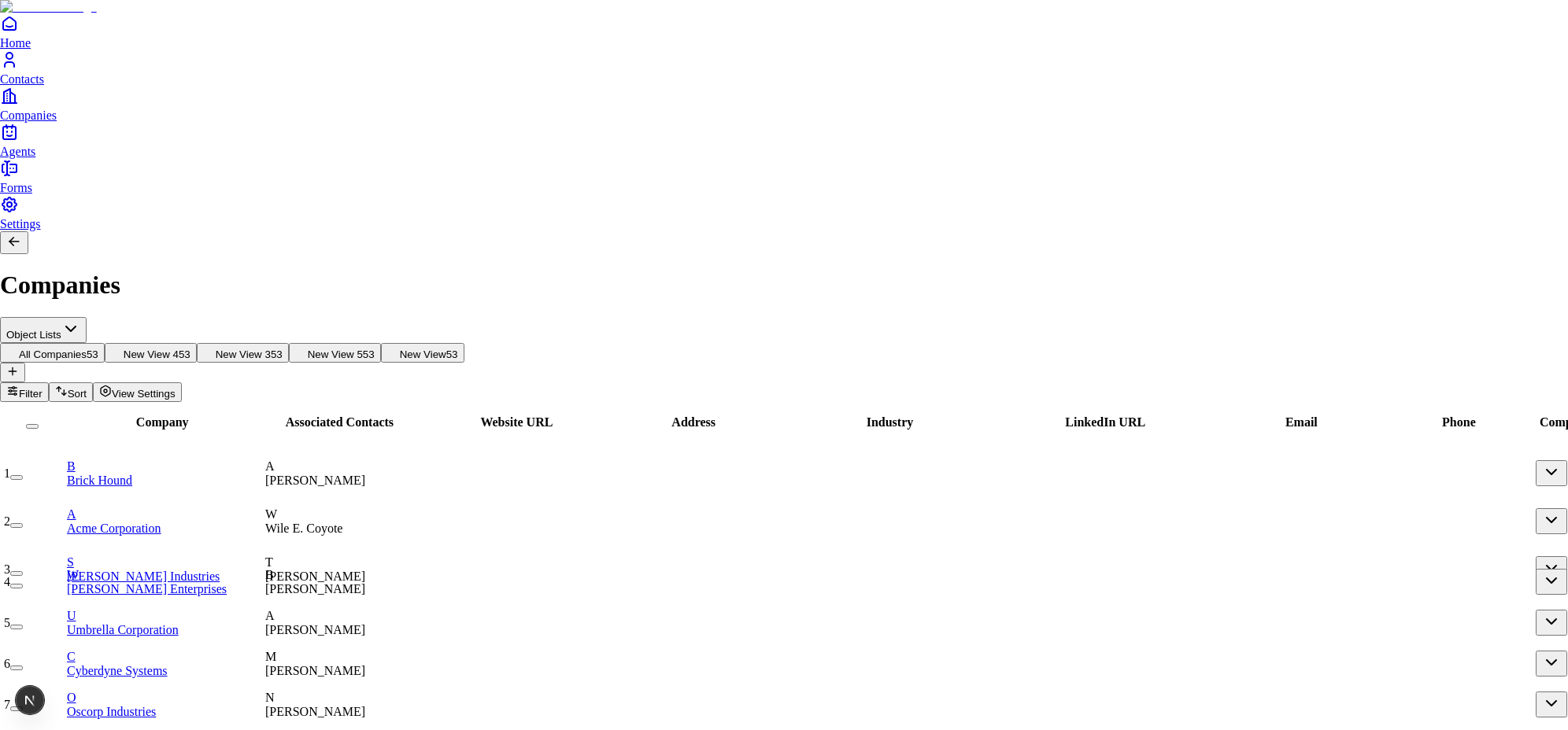
scroll to position [101, 0]
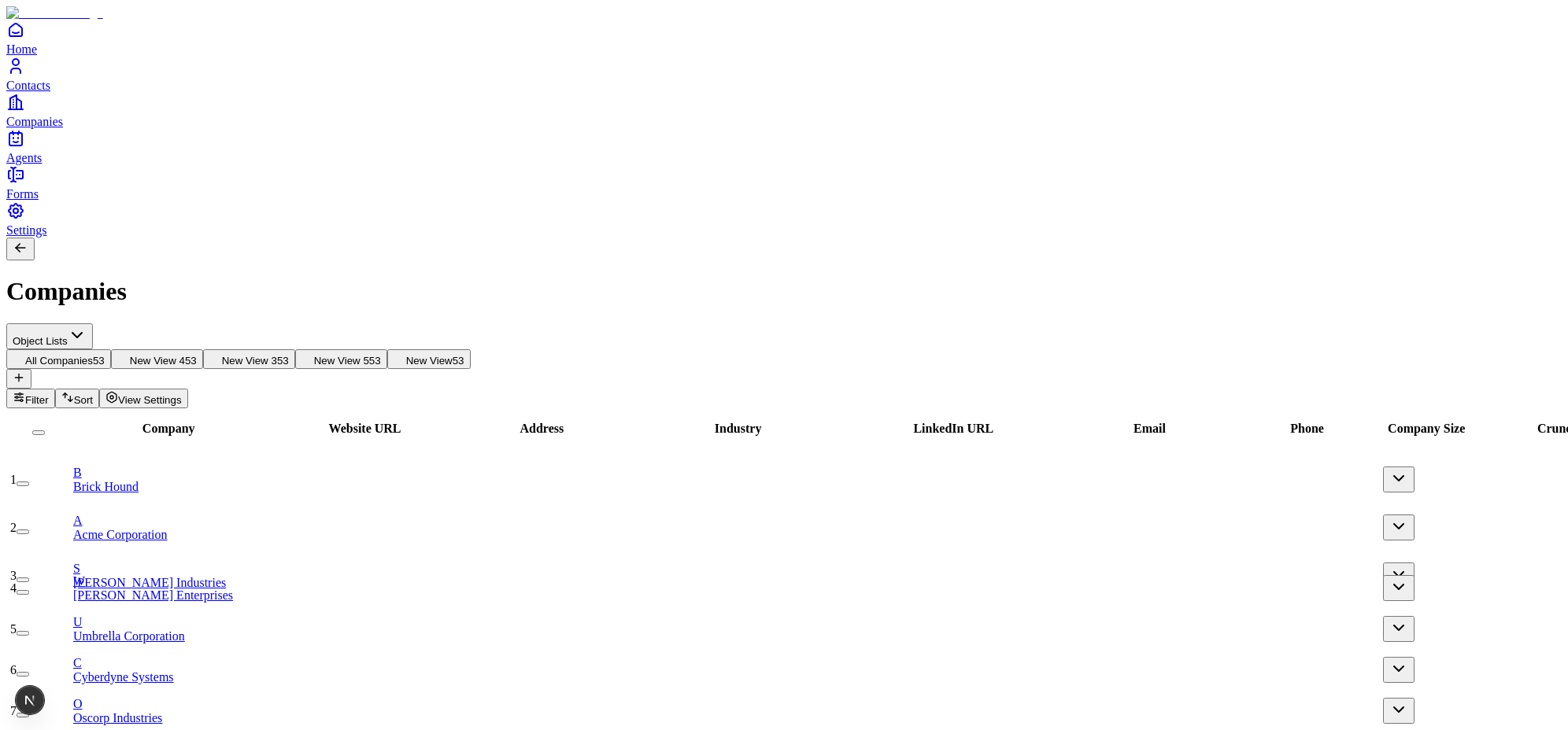
scroll to position [0, 0]
click at [182, 395] on span "View Settings" at bounding box center [150, 400] width 64 height 12
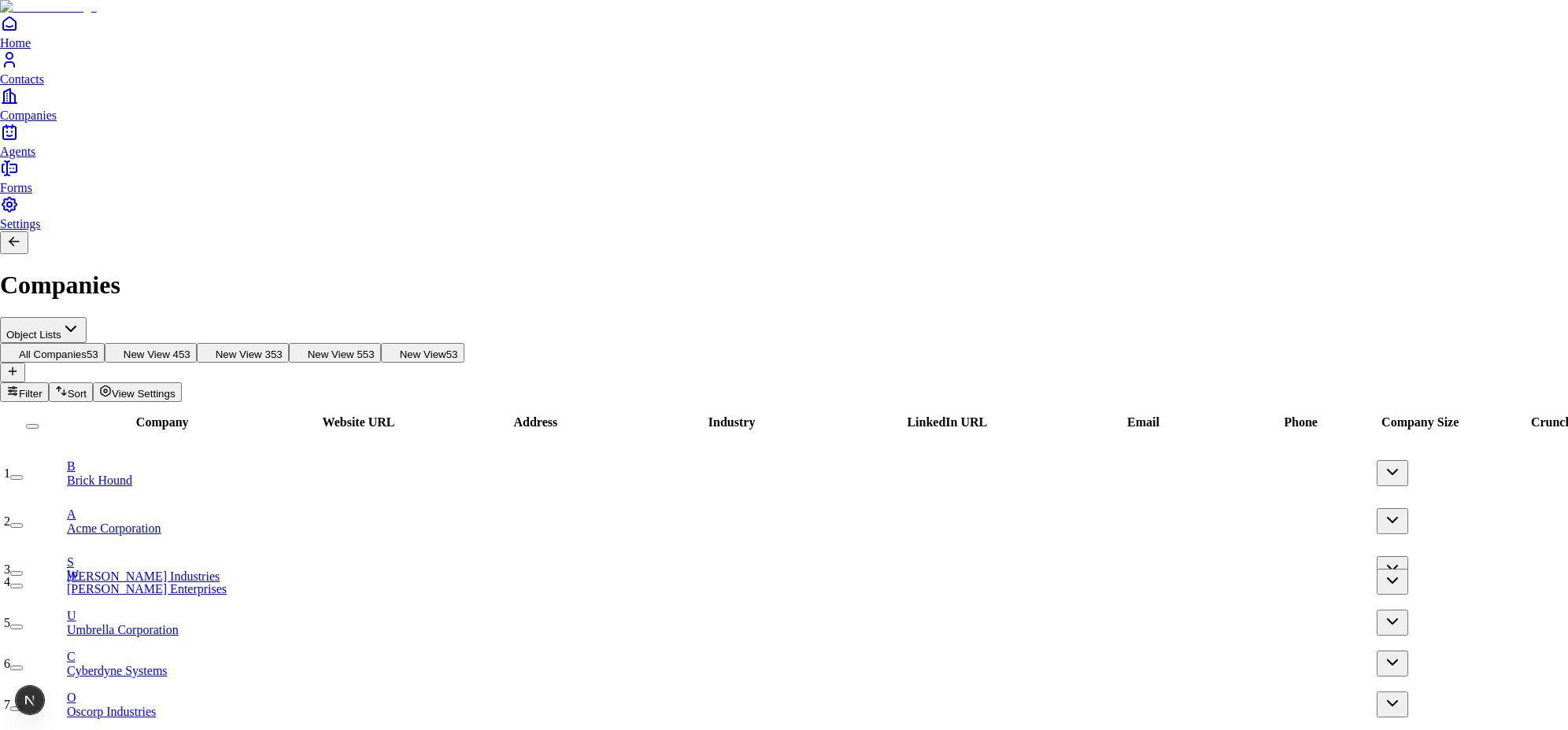
scroll to position [144, 0]
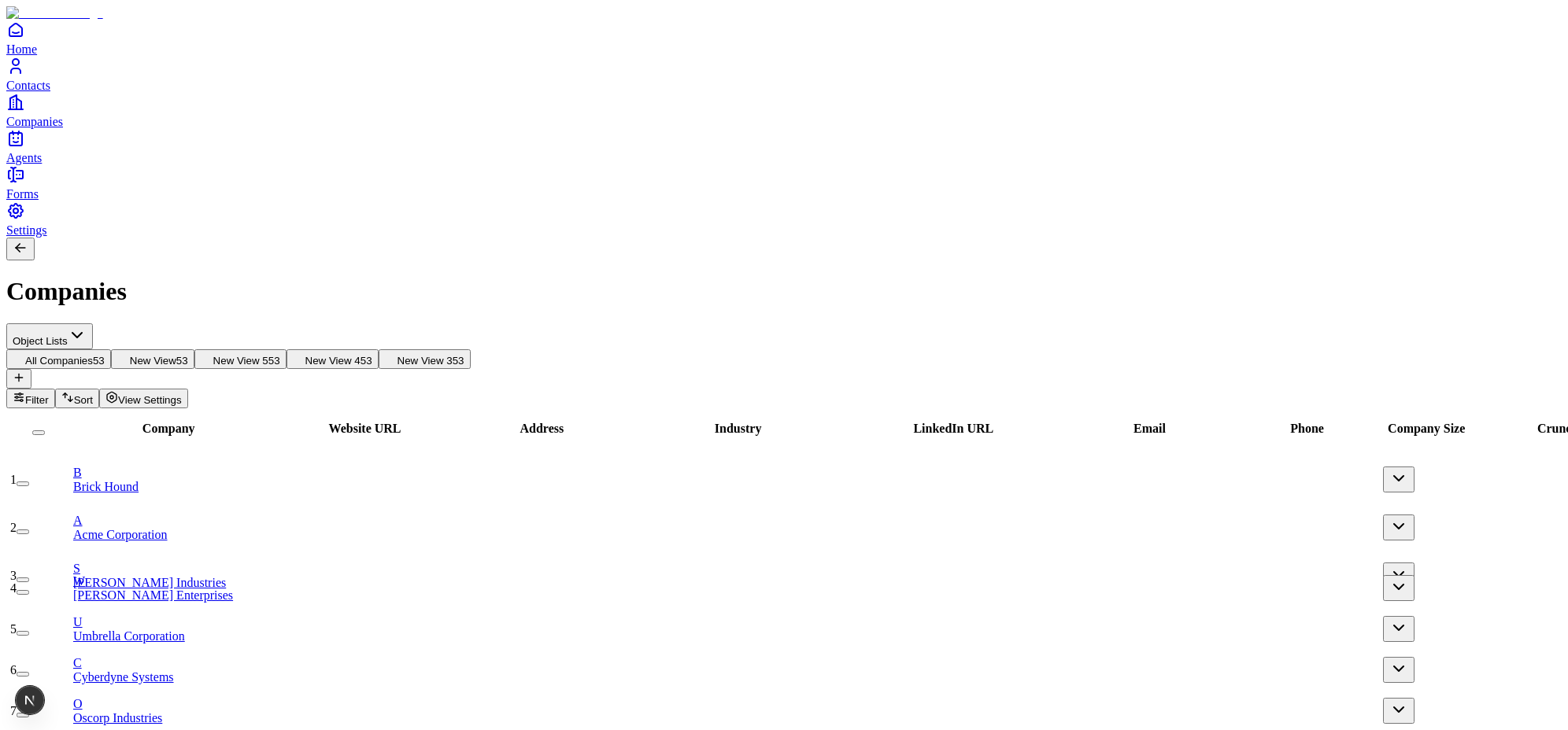
click at [182, 395] on span "View Settings" at bounding box center [150, 400] width 64 height 12
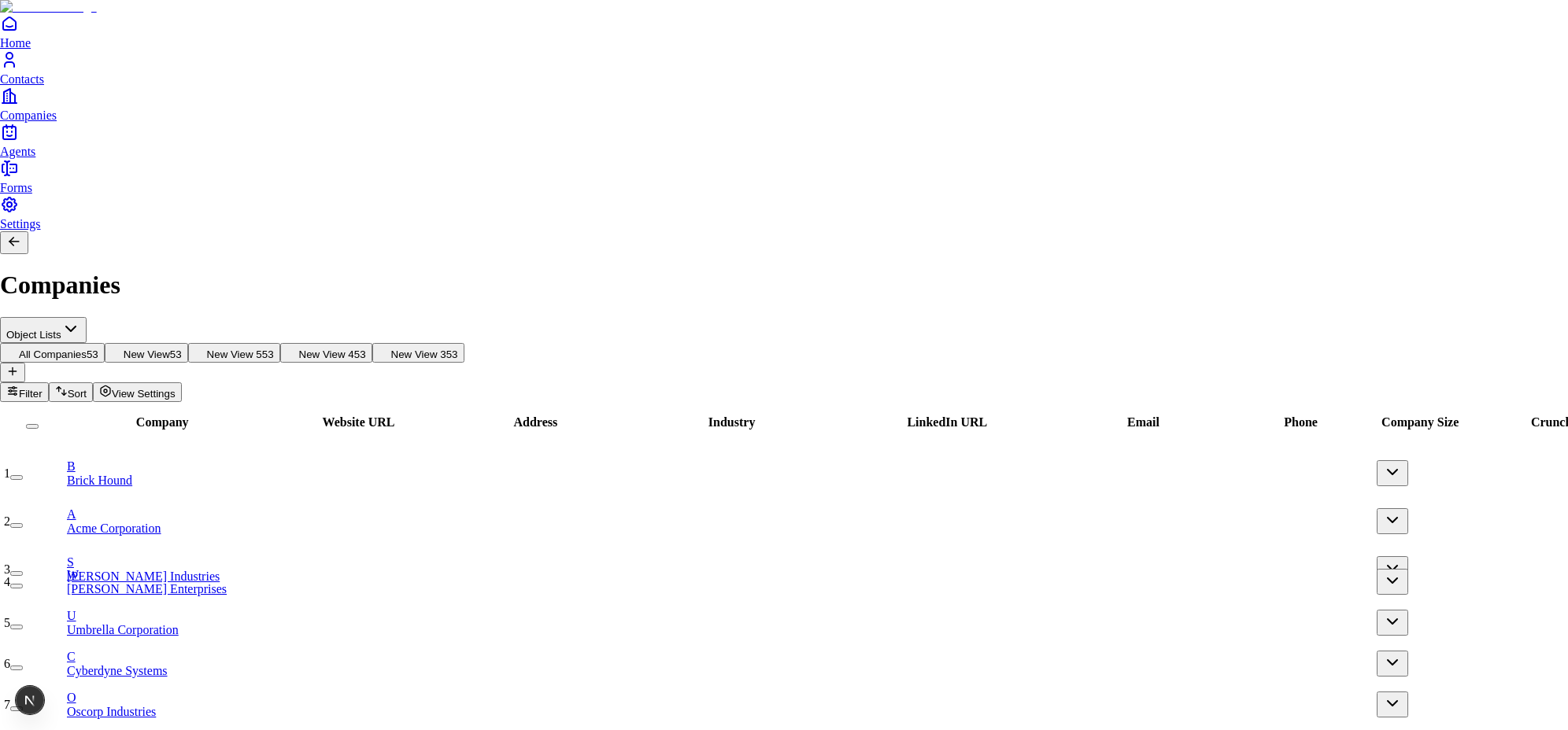
scroll to position [179, 0]
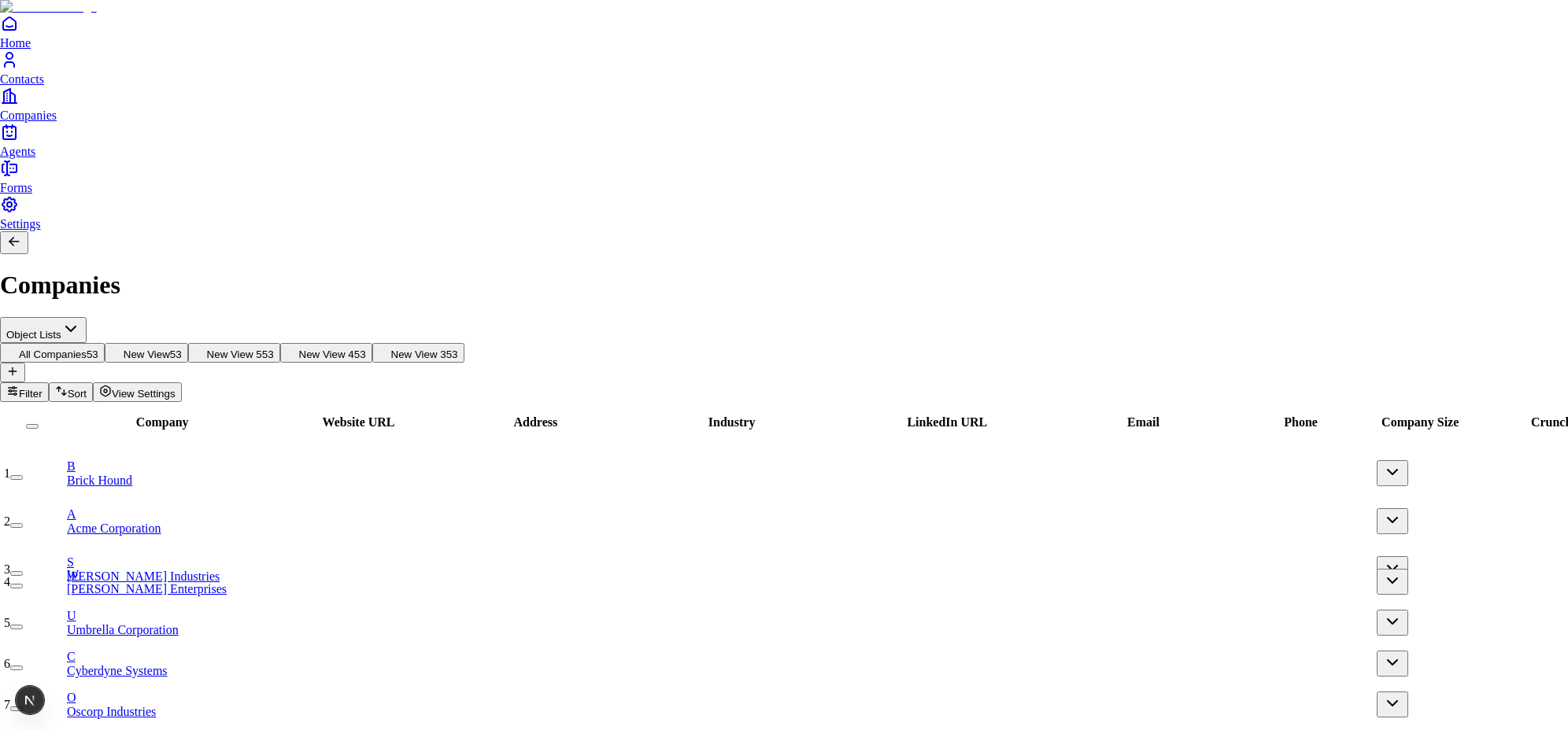
scroll to position [182, 0]
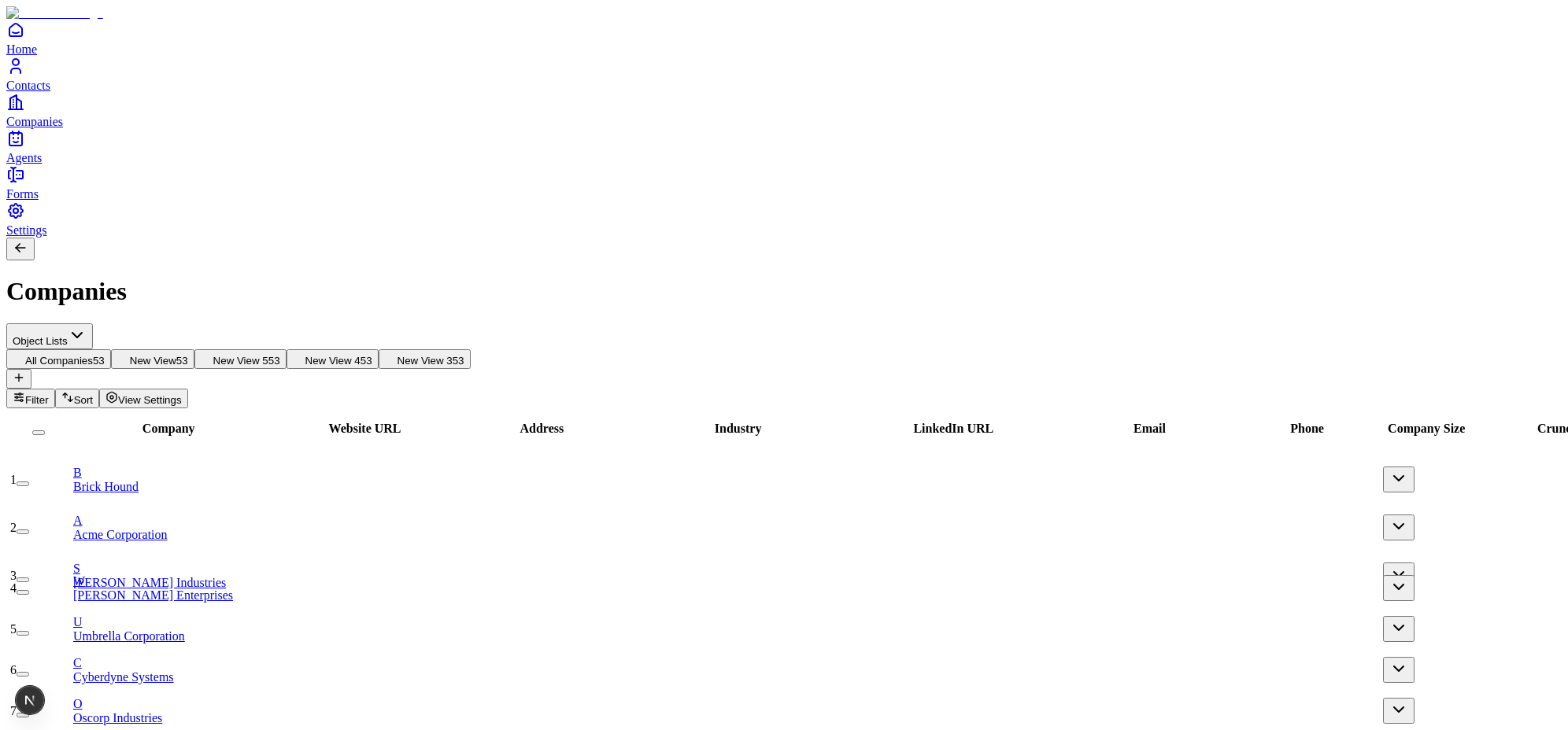
scroll to position [0, 978]
click at [50, 92] on span "Contacts" at bounding box center [28, 85] width 44 height 14
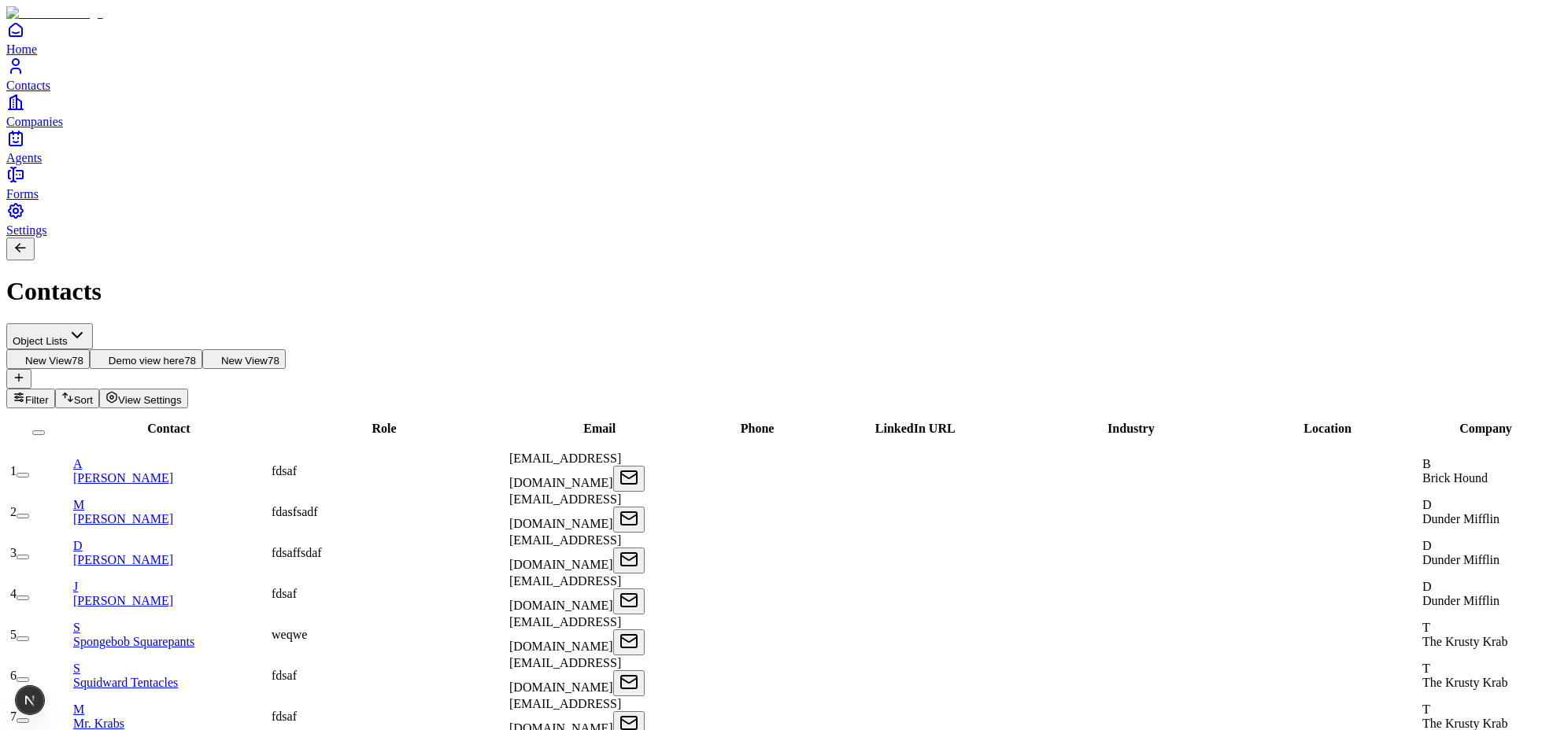
click at [182, 395] on span "View Settings" at bounding box center [150, 400] width 64 height 12
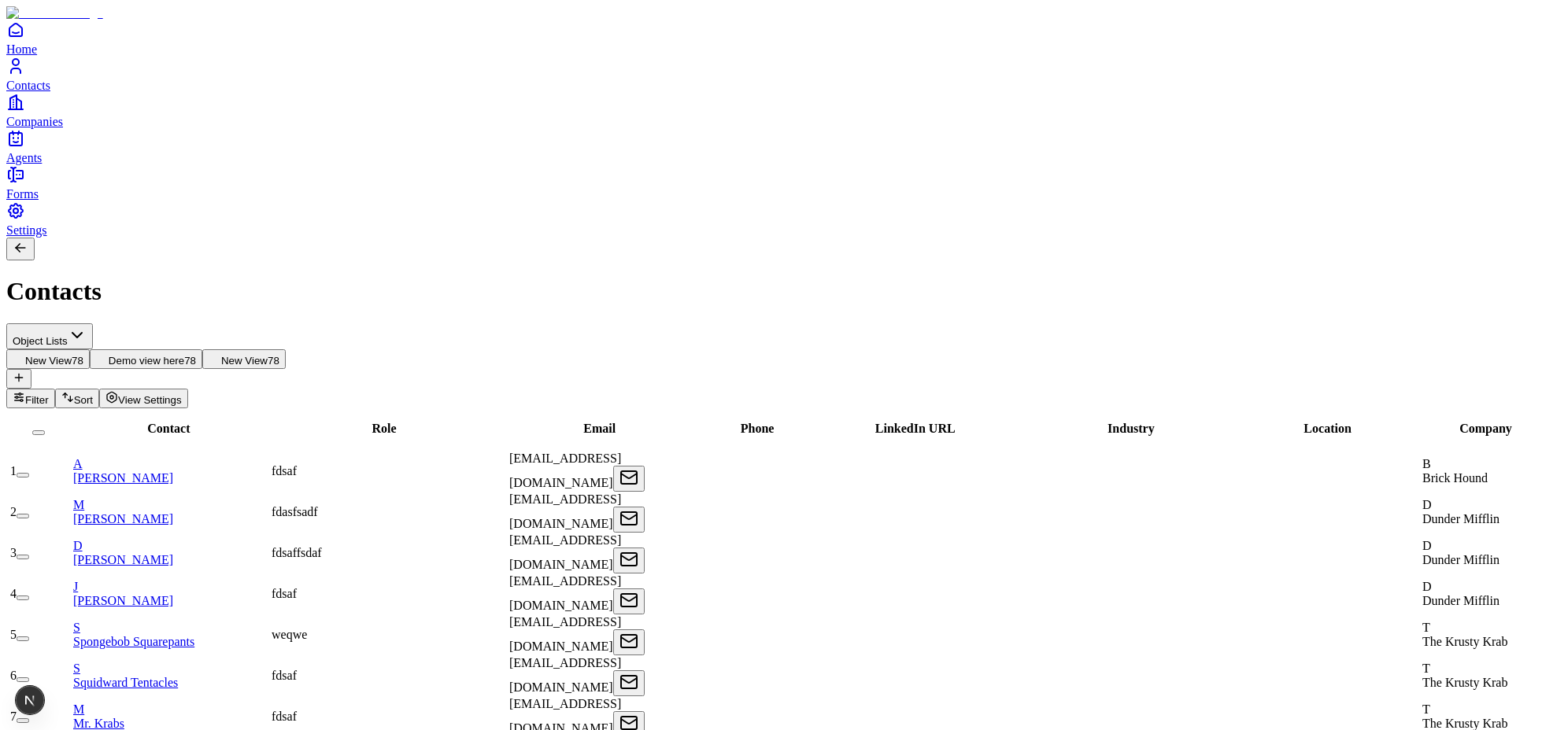
click at [182, 395] on span "View Settings" at bounding box center [150, 400] width 64 height 12
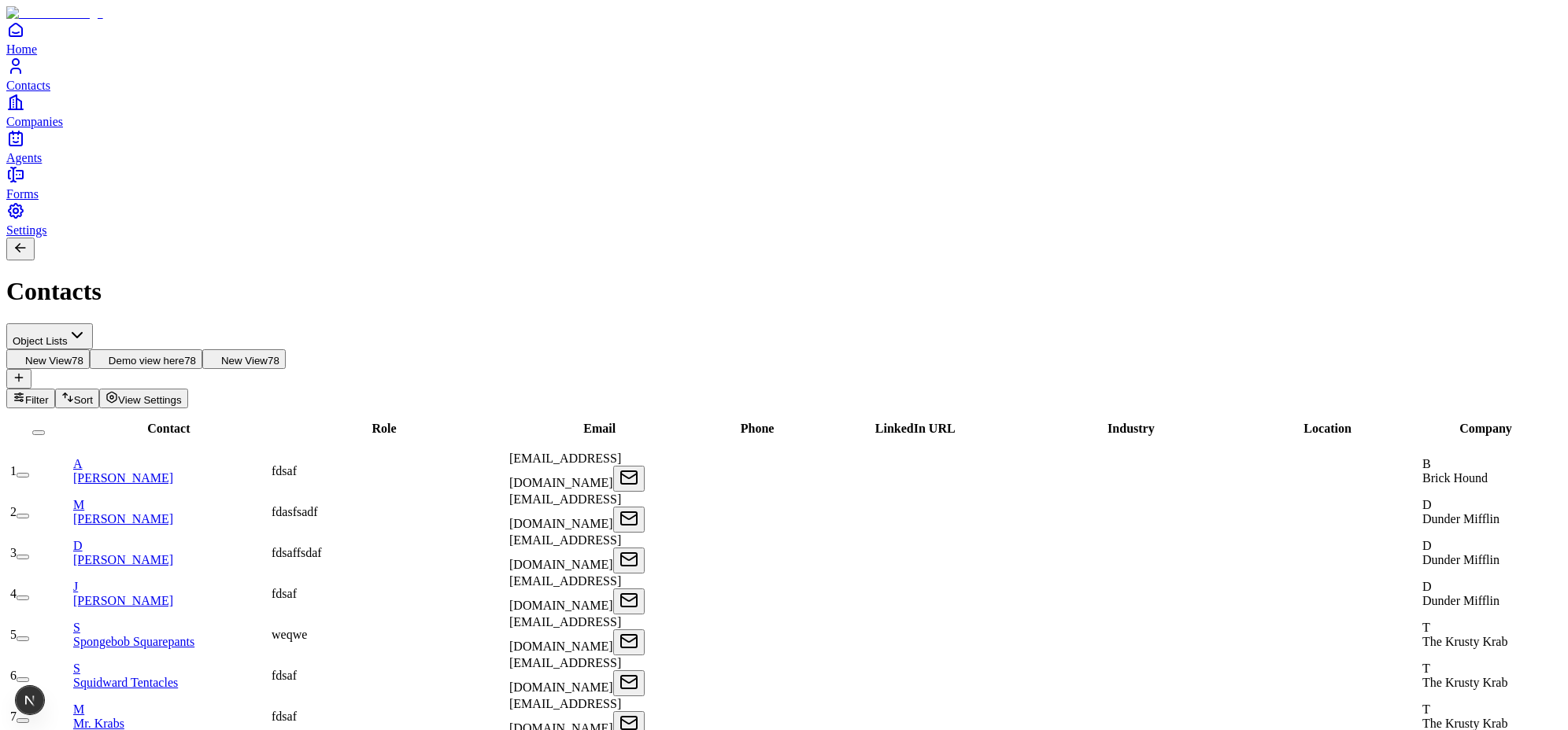
click at [182, 395] on span "View Settings" at bounding box center [150, 400] width 64 height 12
